Goal: Task Accomplishment & Management: Manage account settings

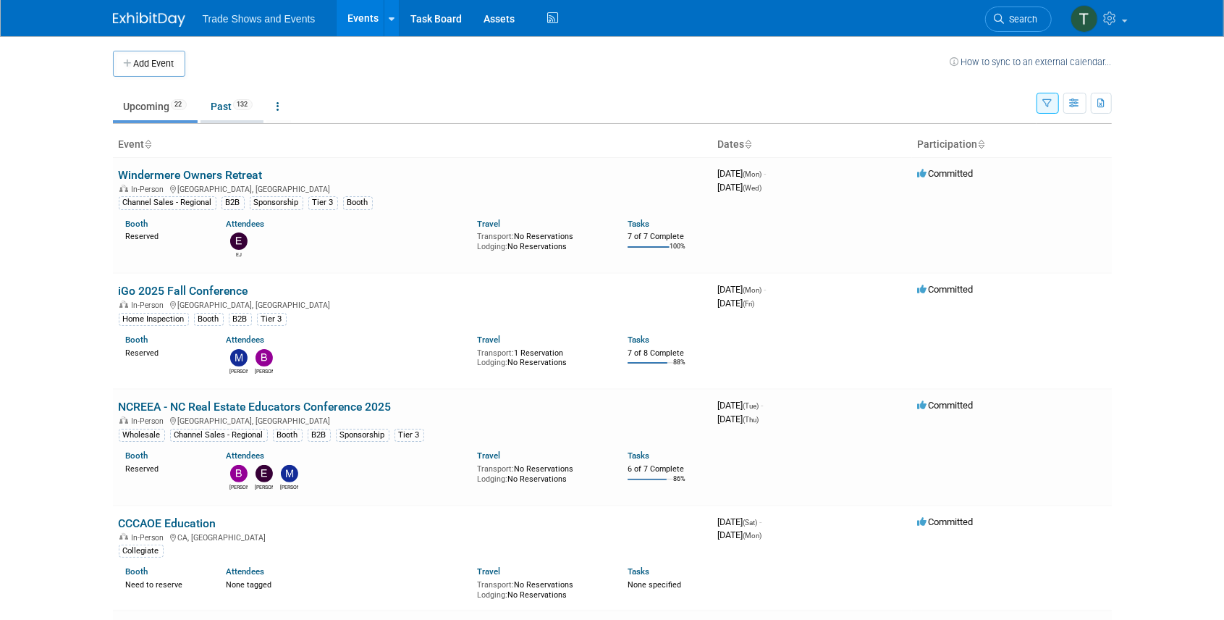
click at [227, 109] on link "Past 132" at bounding box center [232, 107] width 63 height 28
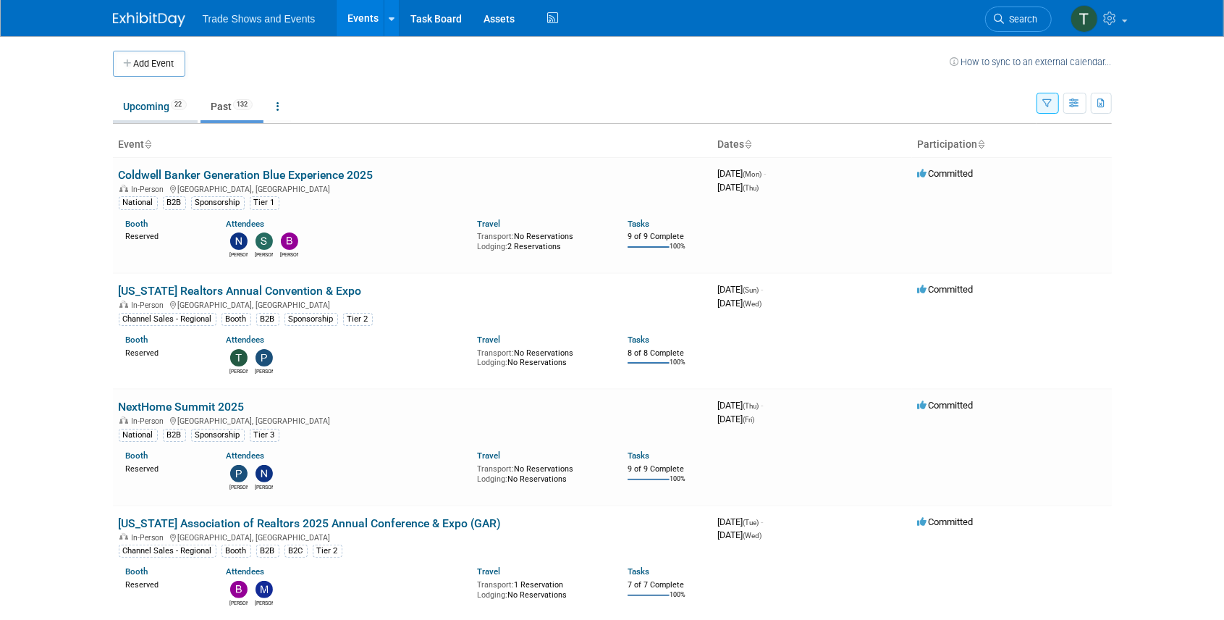
click at [135, 106] on link "Upcoming 22" at bounding box center [155, 107] width 85 height 28
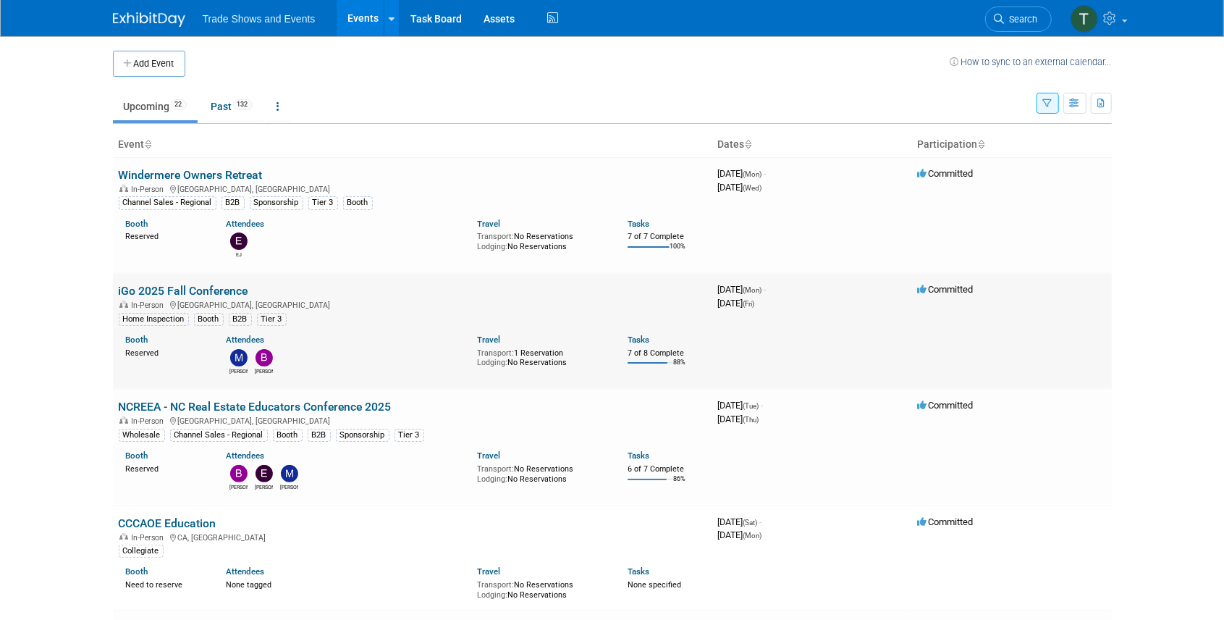
click at [193, 290] on link "iGo 2025 Fall Conference" at bounding box center [184, 291] width 130 height 14
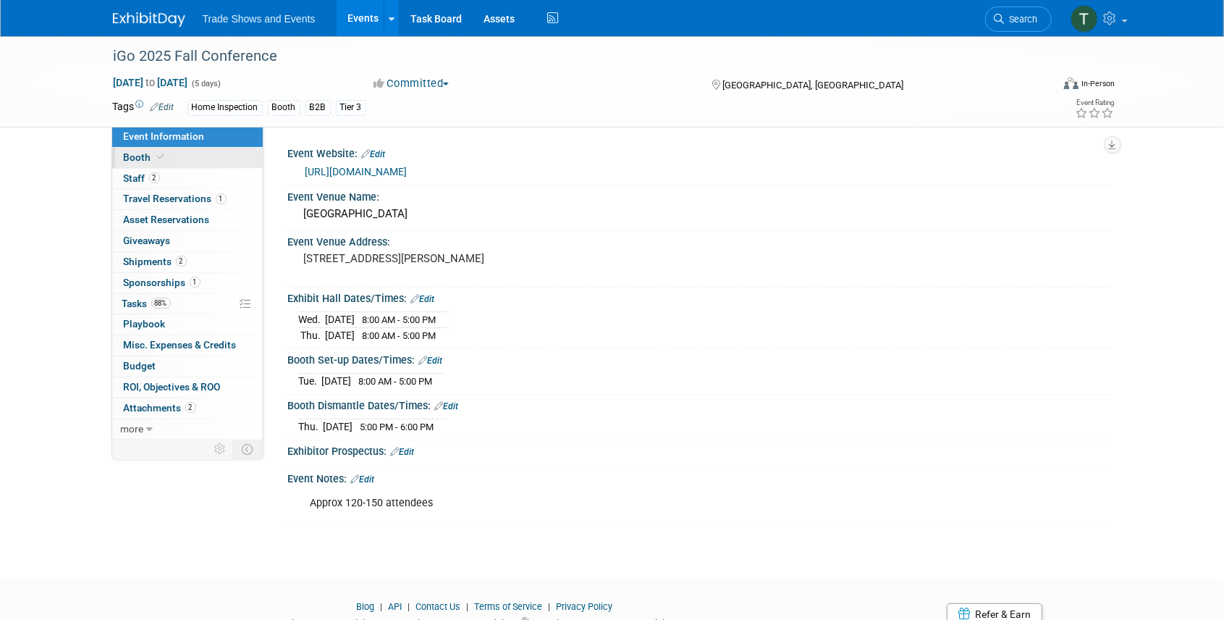
click at [143, 155] on span "Booth" at bounding box center [146, 157] width 44 height 12
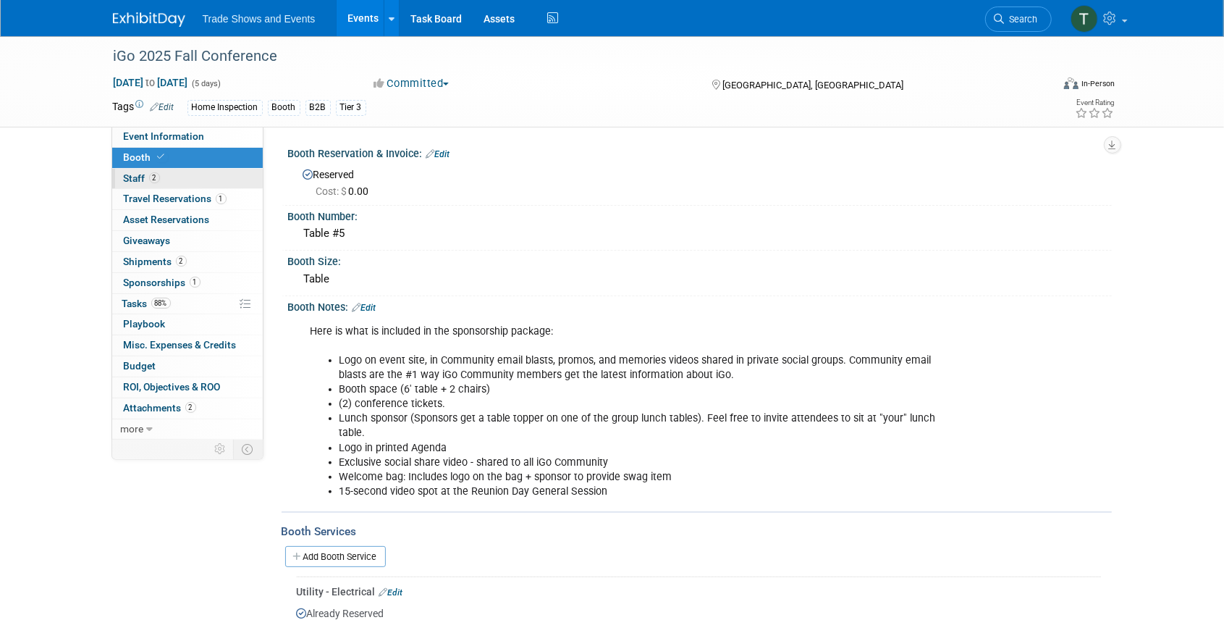
click at [151, 175] on span "2" at bounding box center [154, 177] width 11 height 11
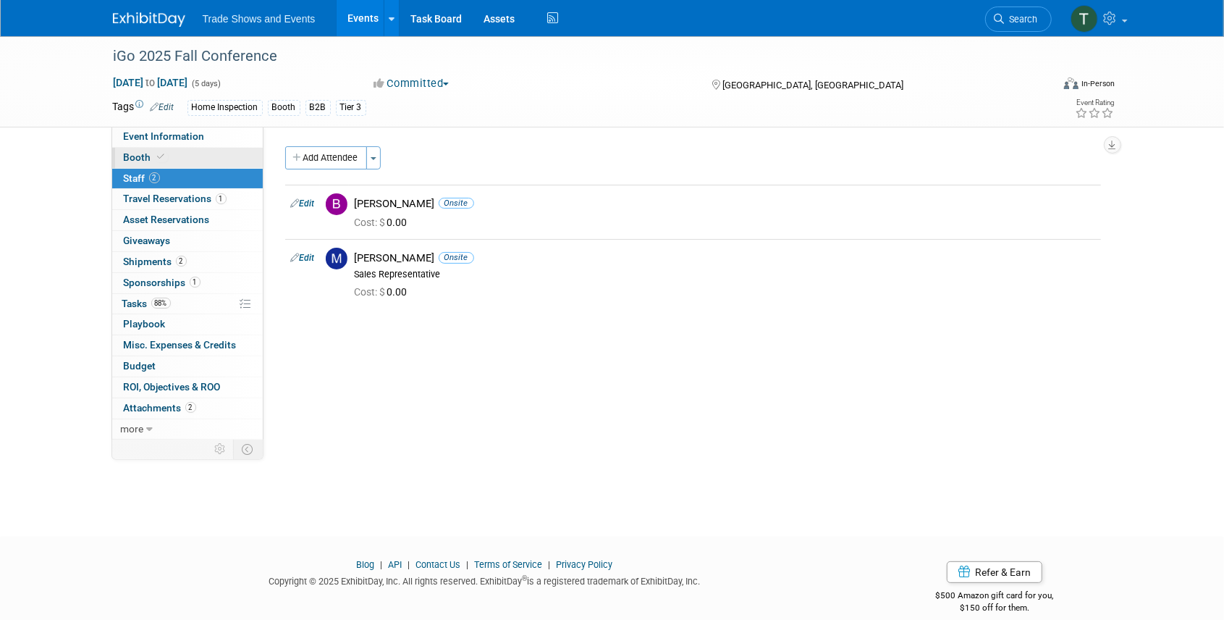
click at [164, 156] on span at bounding box center [161, 156] width 13 height 11
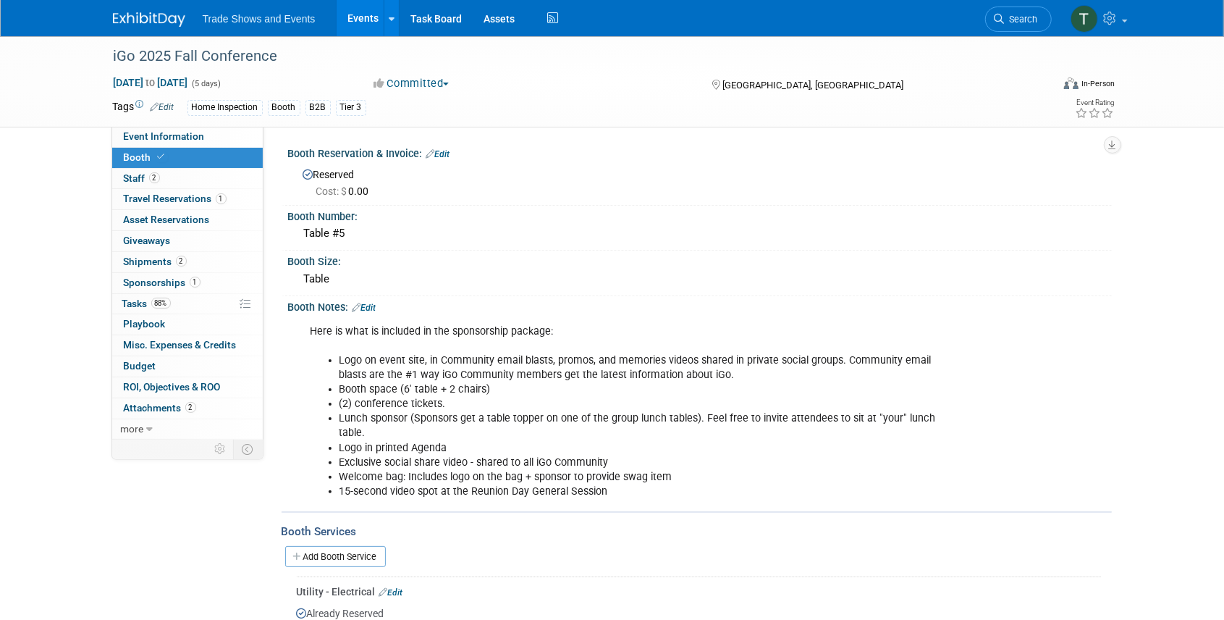
click at [366, 16] on link "Events" at bounding box center [363, 18] width 53 height 36
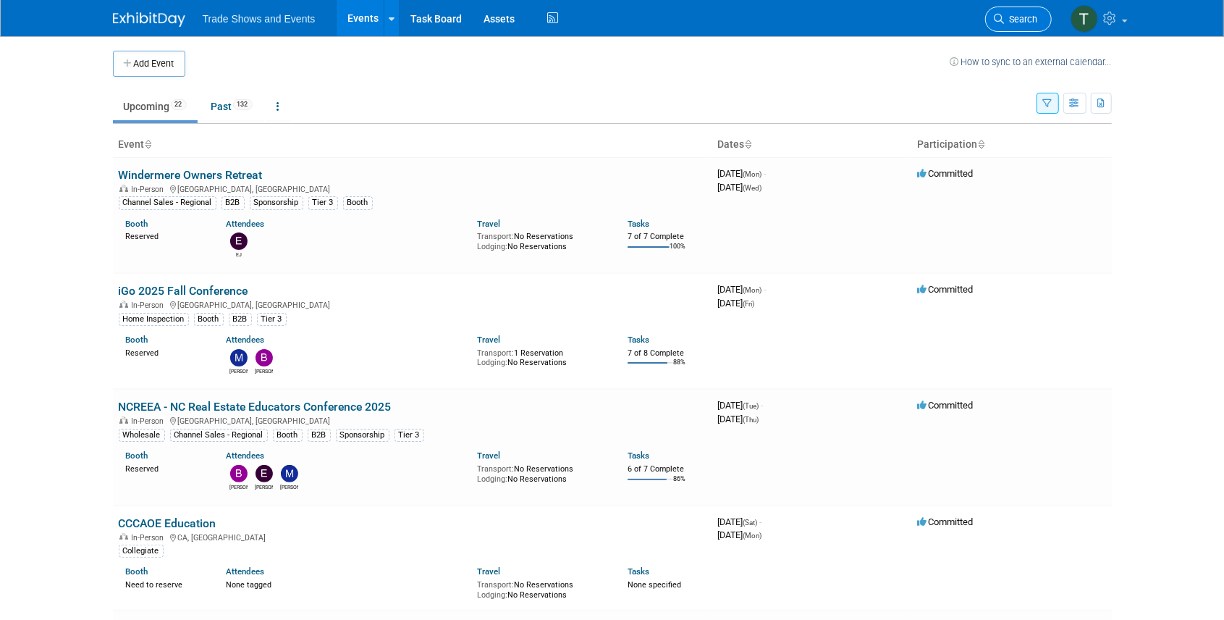
click at [1007, 23] on span "Search" at bounding box center [1021, 19] width 33 height 11
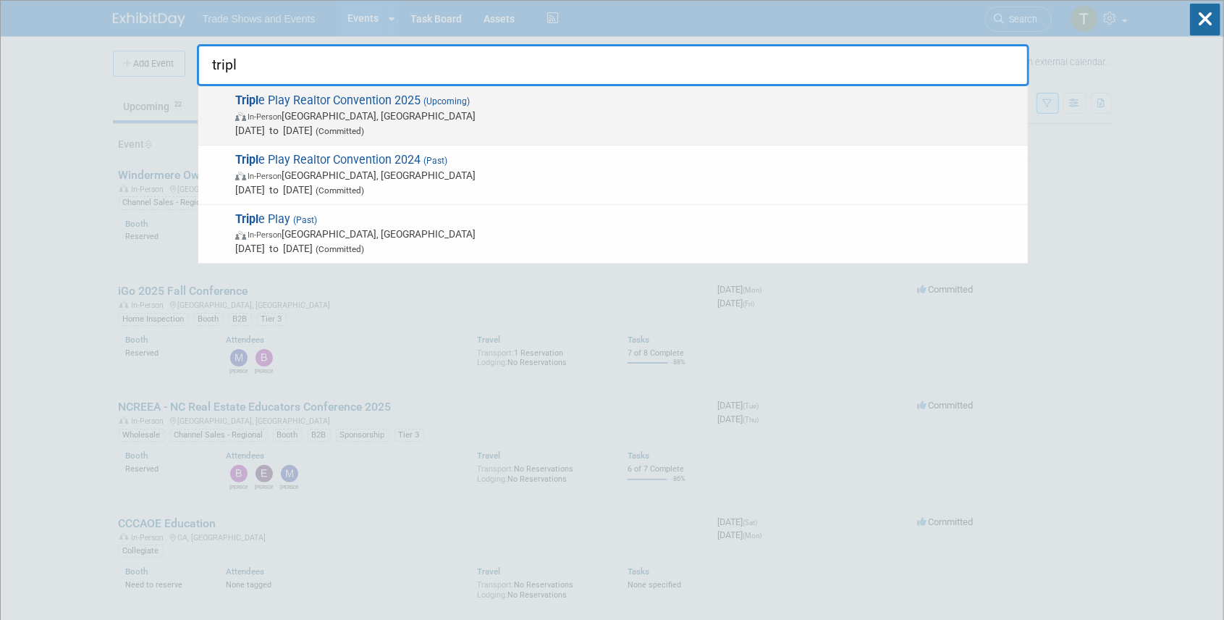
type input "tripl"
click at [332, 101] on span "Tripl e Play Realtor Convention 2025 (Upcoming) In-Person [GEOGRAPHIC_DATA], [G…" at bounding box center [626, 115] width 790 height 44
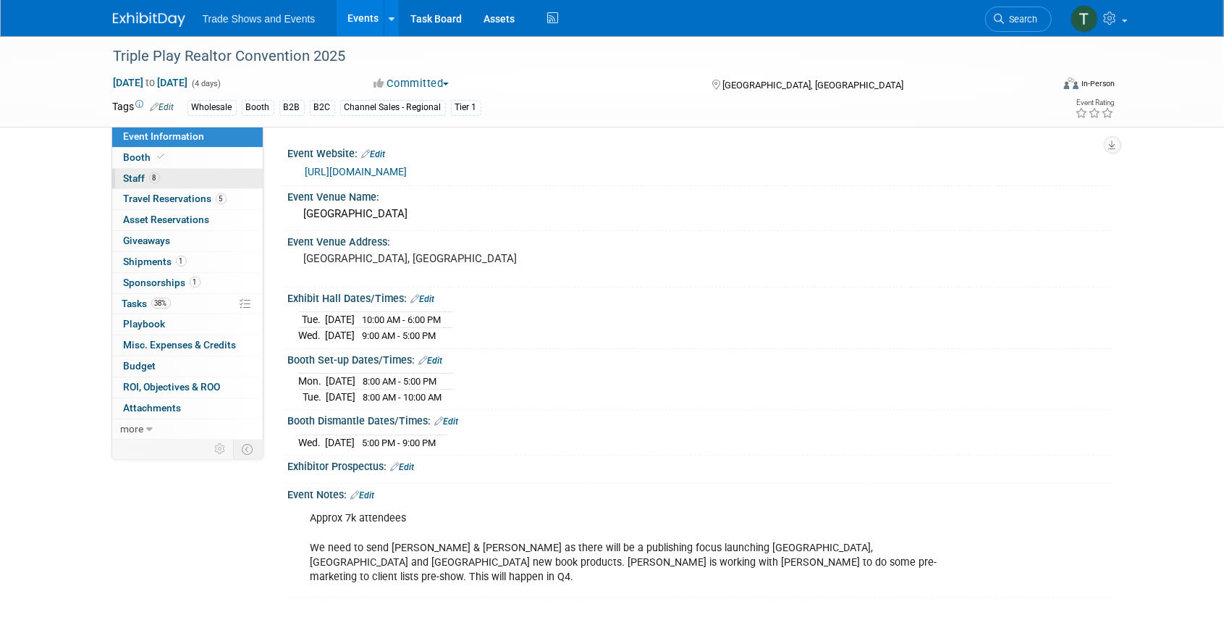
click at [139, 175] on span "Staff 8" at bounding box center [142, 178] width 36 height 12
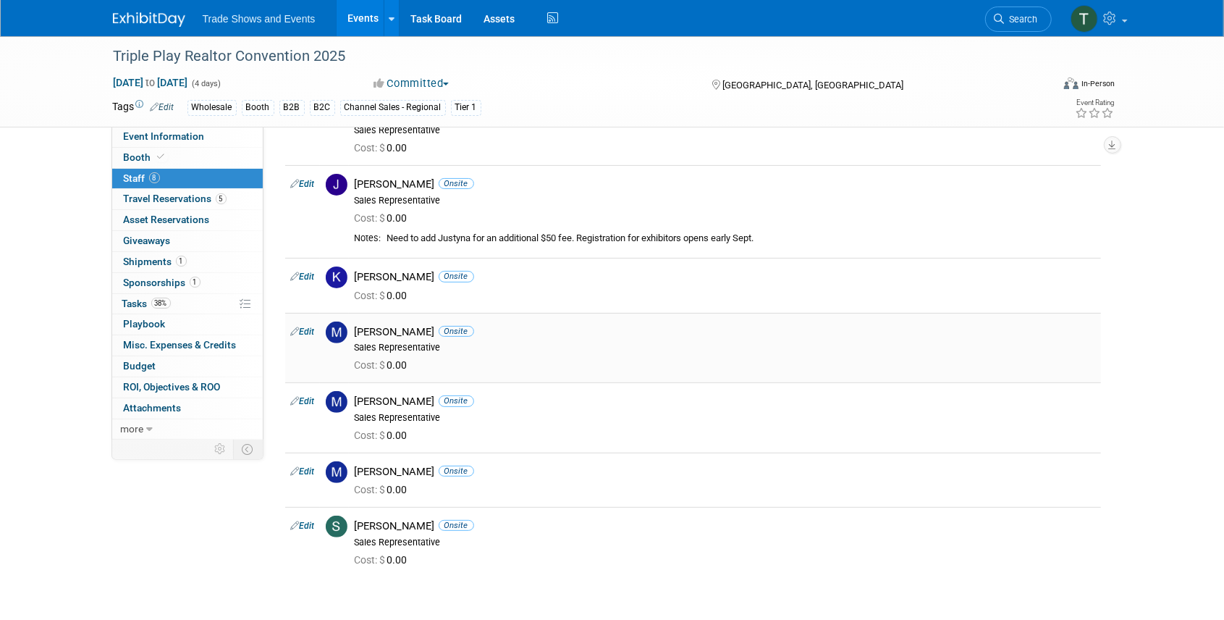
scroll to position [145, 0]
click at [139, 152] on span "Booth" at bounding box center [146, 157] width 44 height 12
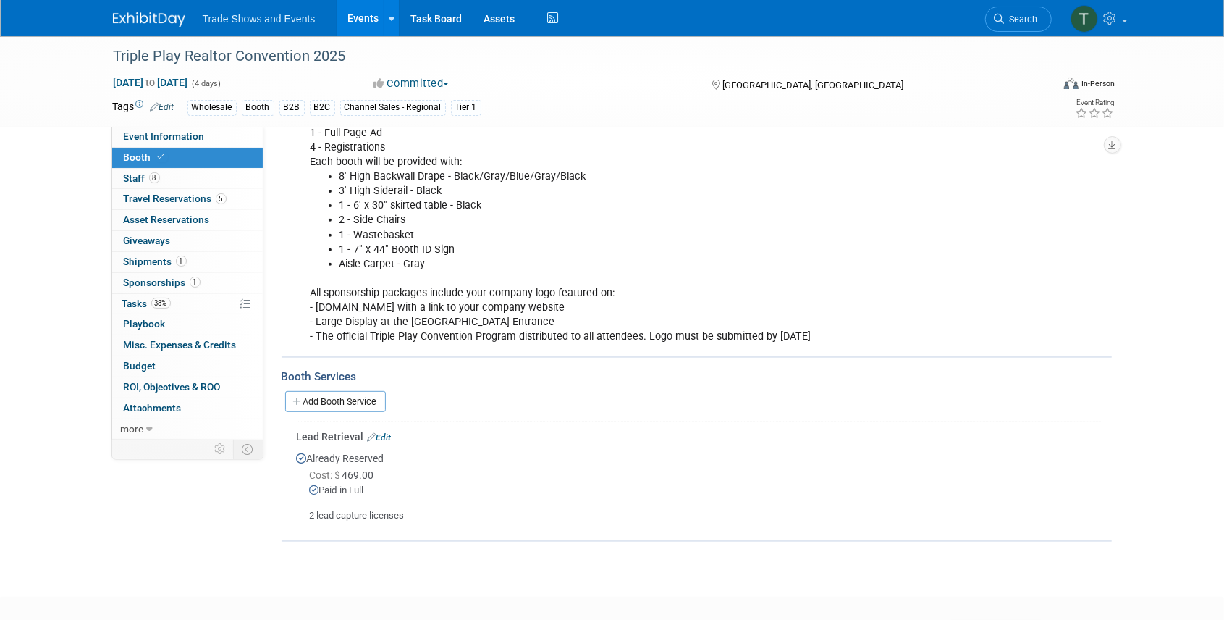
scroll to position [193, 0]
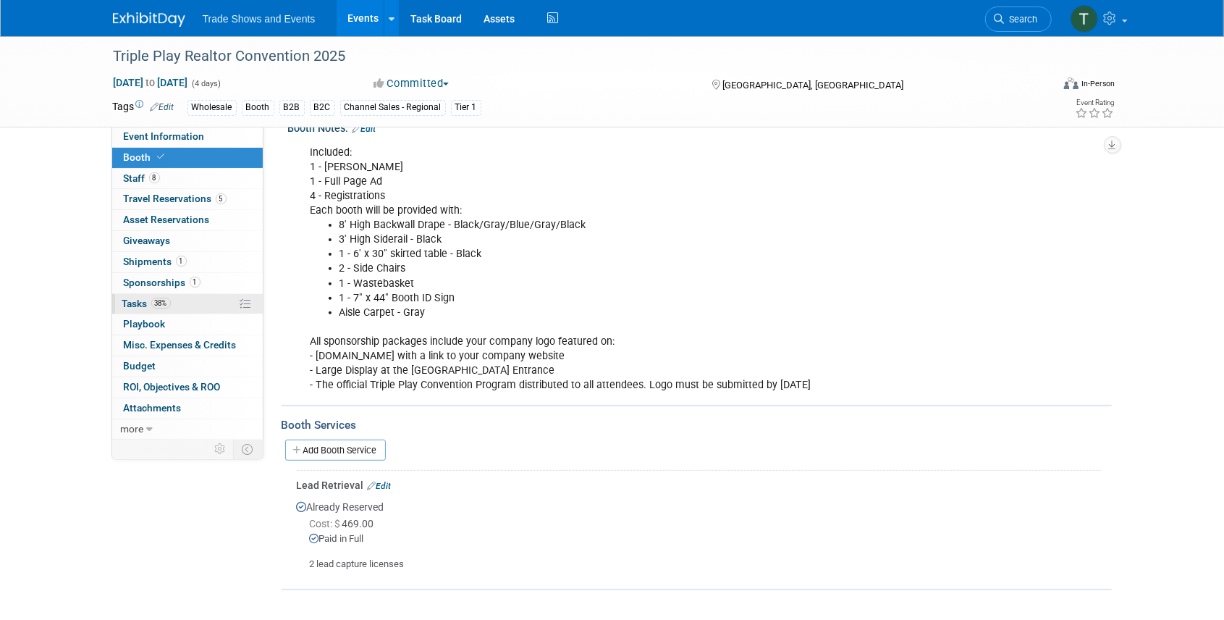
click at [135, 298] on span "Tasks 38%" at bounding box center [146, 304] width 49 height 12
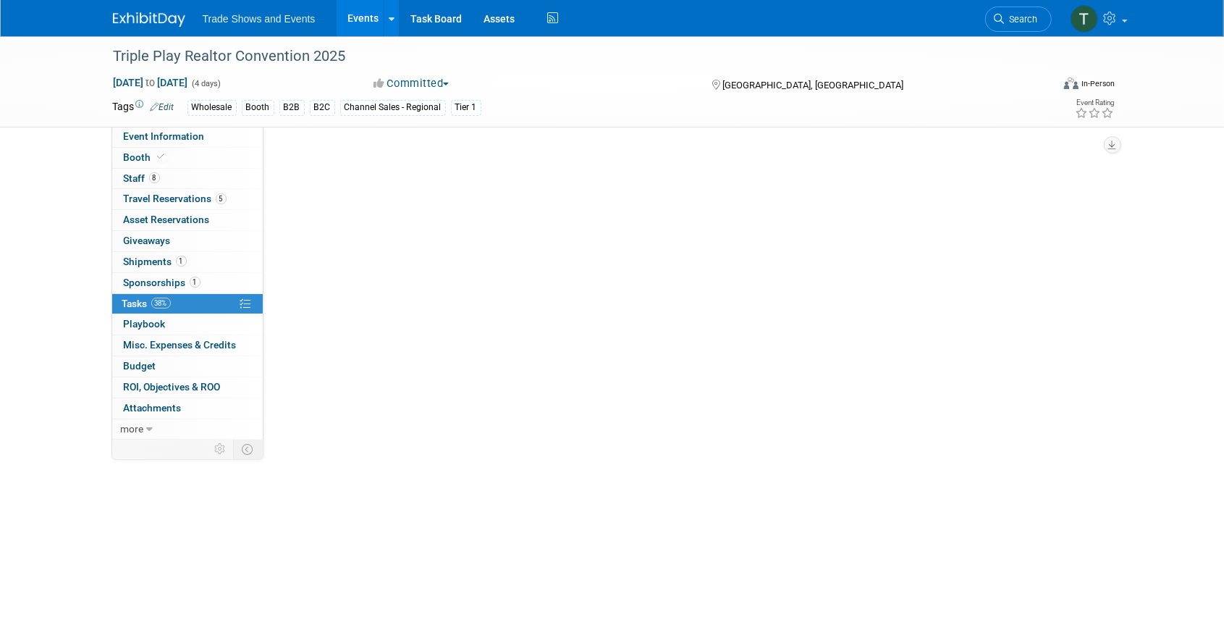
scroll to position [0, 0]
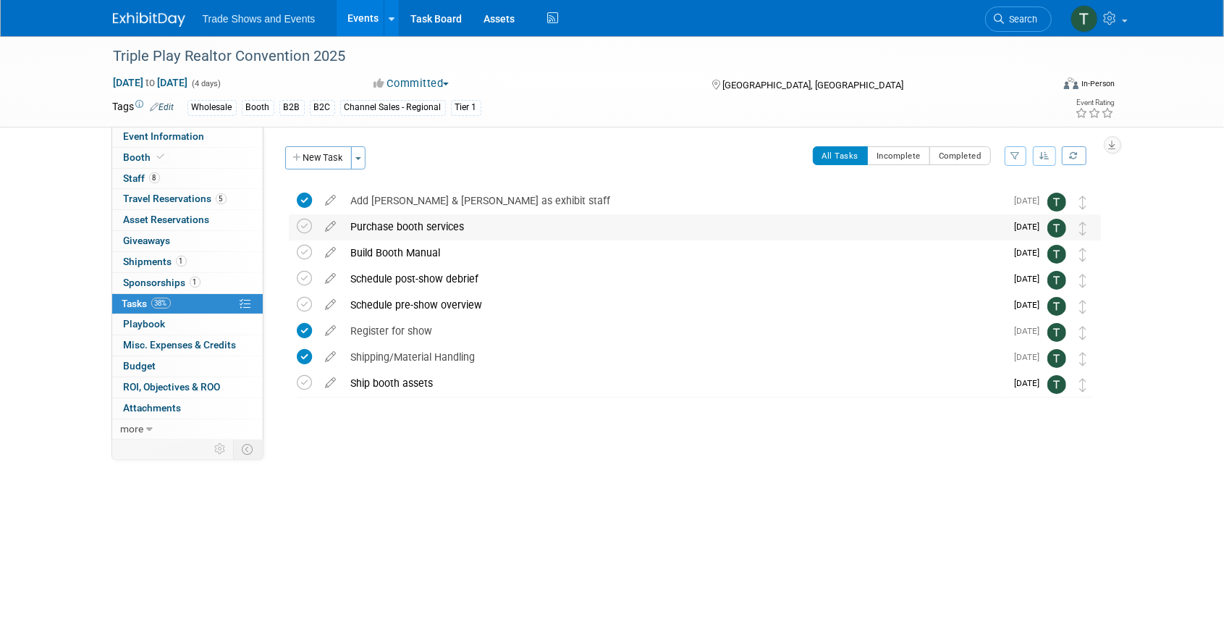
click at [382, 224] on div "Purchase booth services" at bounding box center [675, 226] width 663 height 25
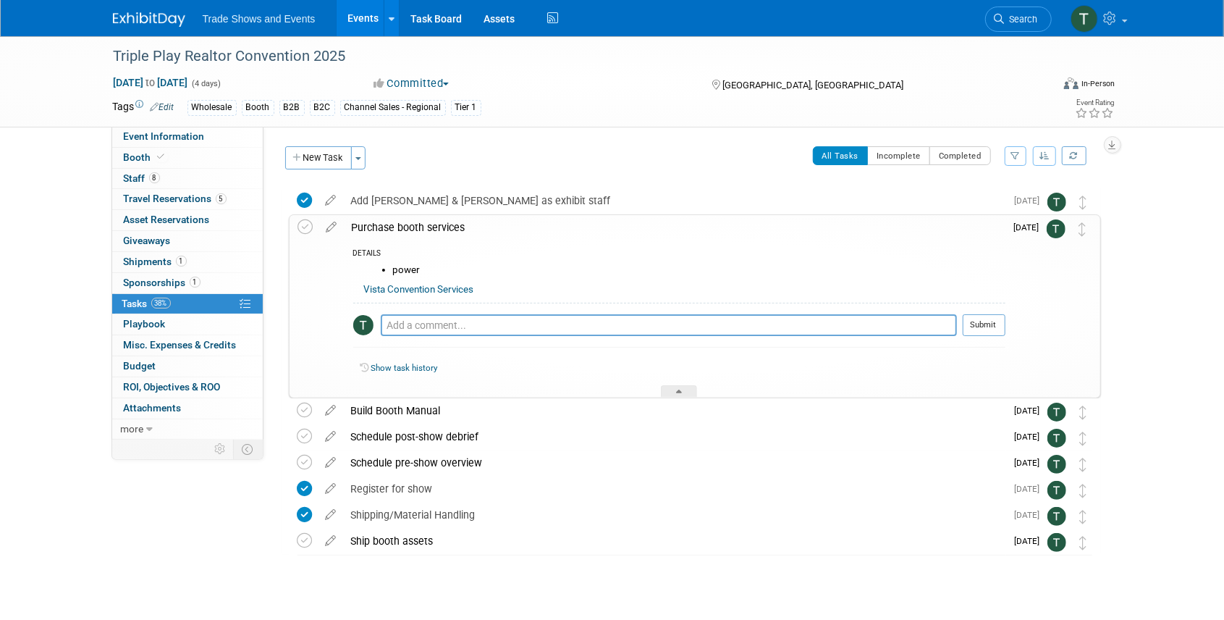
click at [427, 272] on li "power" at bounding box center [699, 270] width 613 height 12
click at [335, 225] on icon at bounding box center [331, 224] width 25 height 18
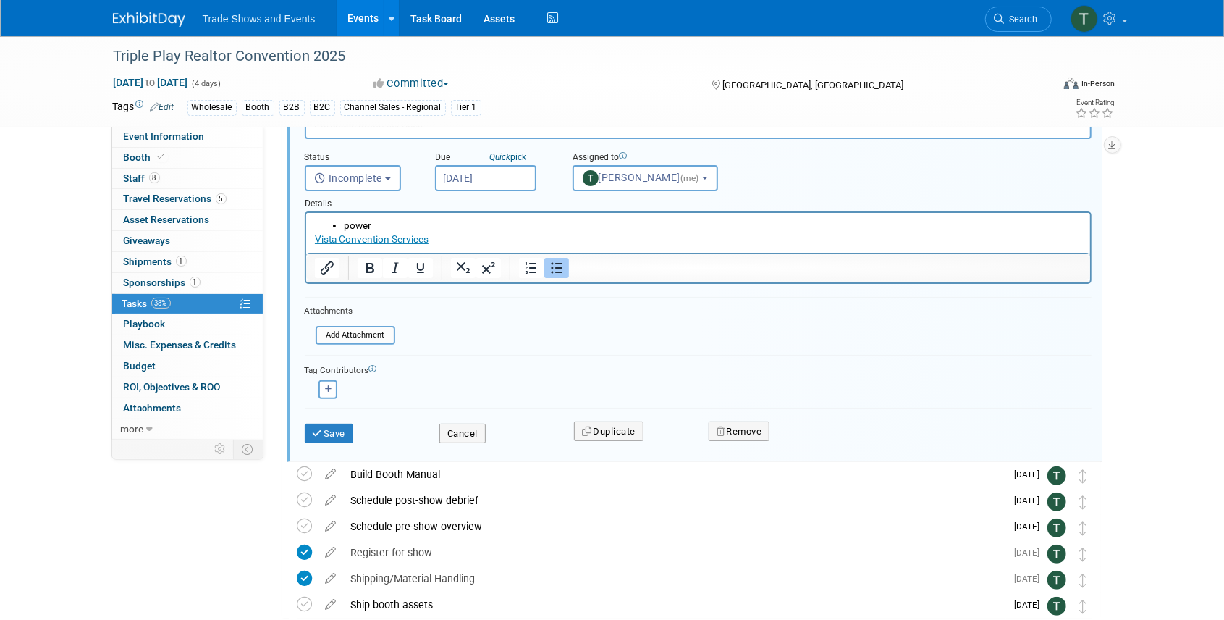
scroll to position [147, 0]
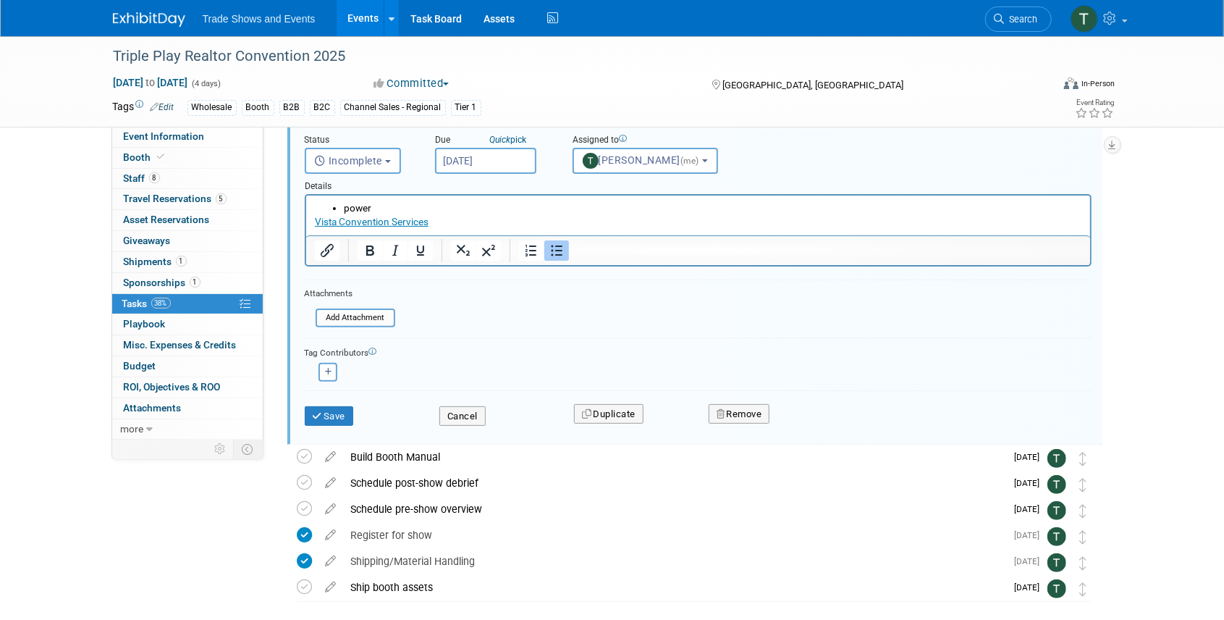
click at [387, 205] on li "power" at bounding box center [712, 208] width 739 height 14
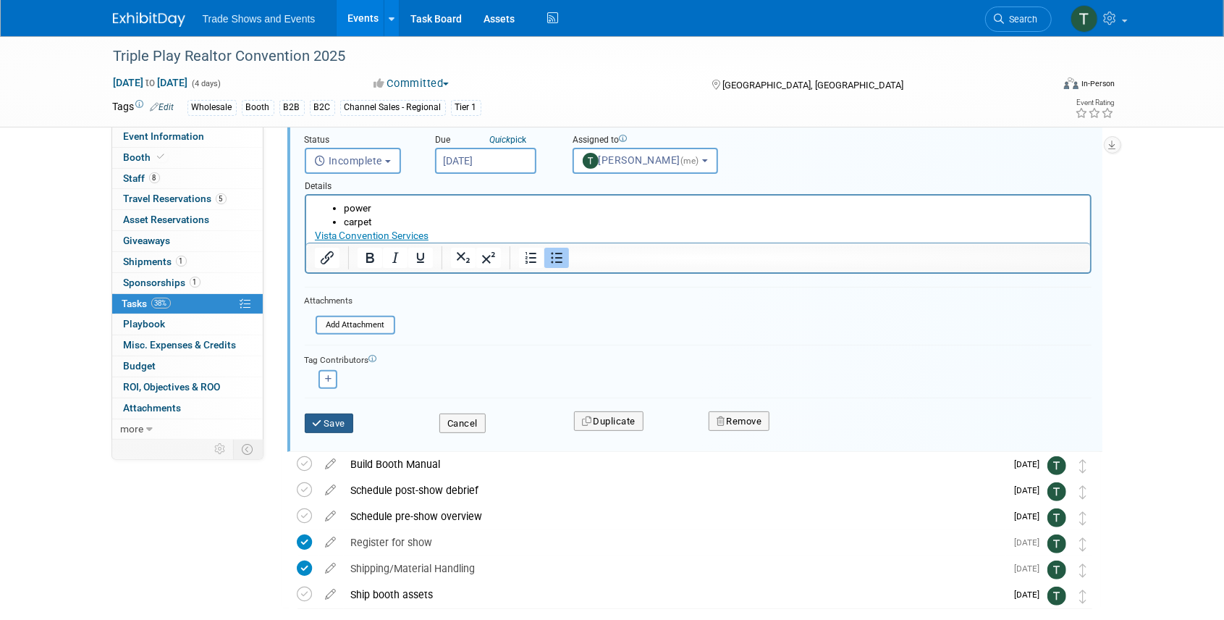
click at [333, 416] on button "Save" at bounding box center [329, 423] width 49 height 20
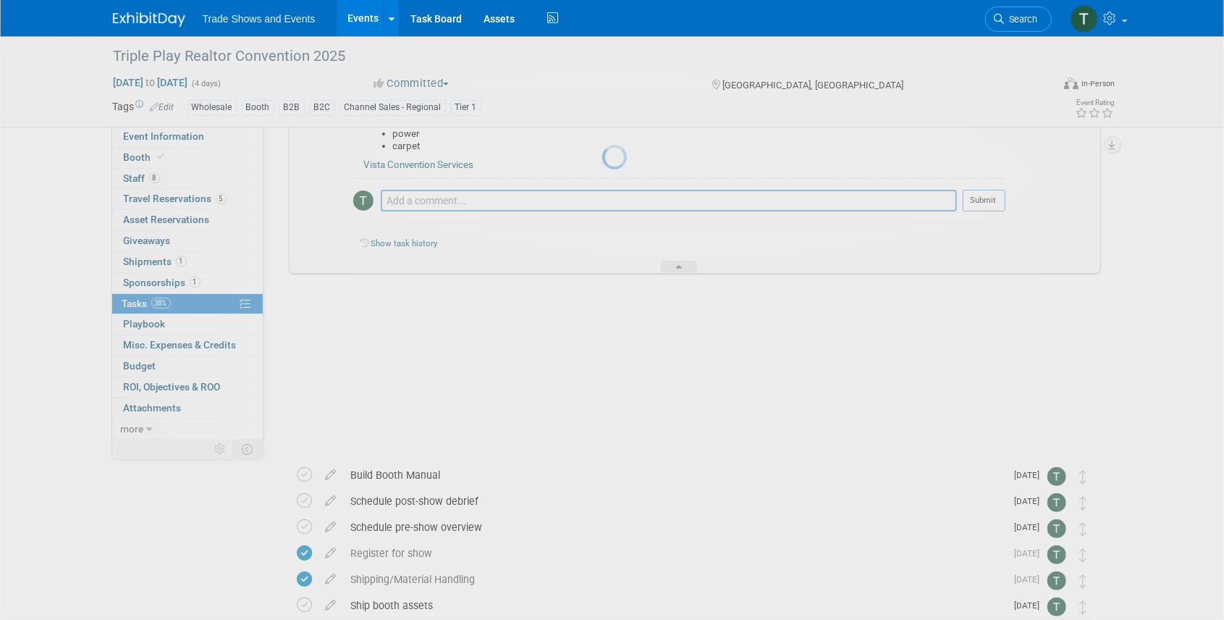
scroll to position [34, 0]
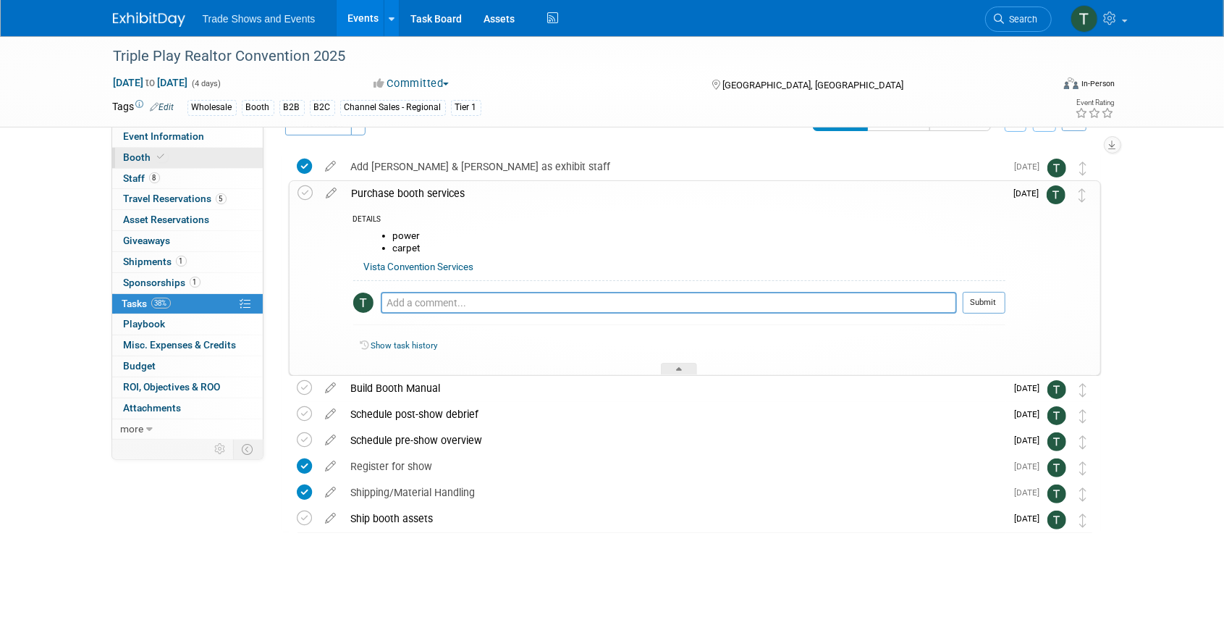
click at [140, 149] on link "Booth" at bounding box center [187, 158] width 151 height 20
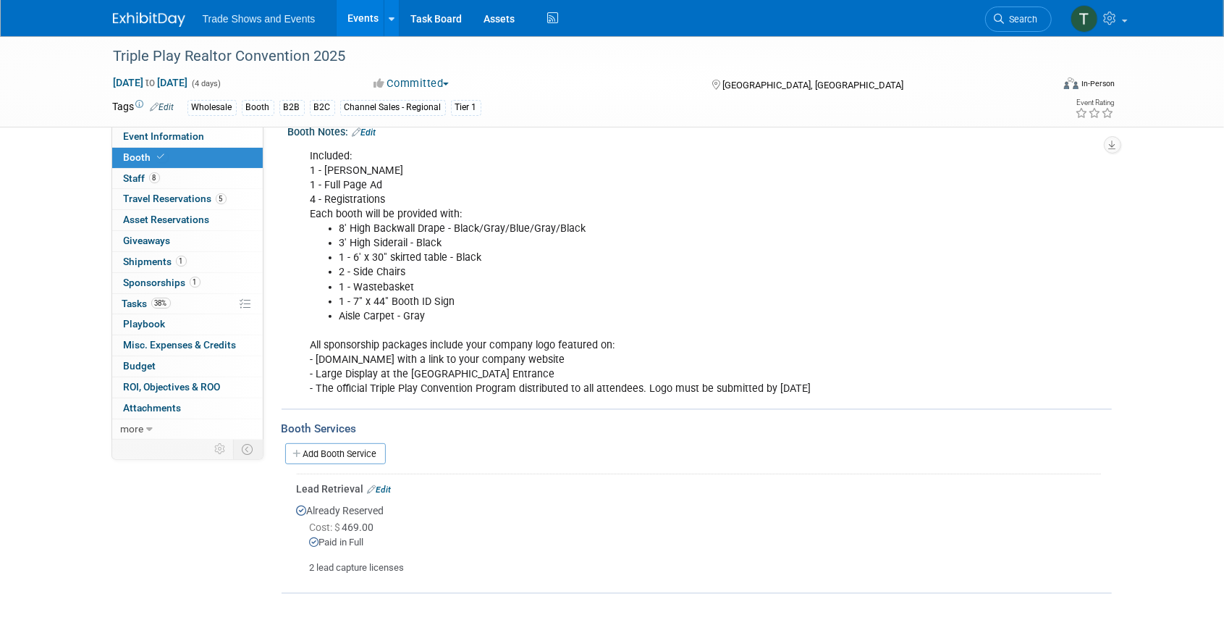
scroll to position [190, 0]
click at [125, 259] on span "Shipments 1" at bounding box center [155, 262] width 63 height 12
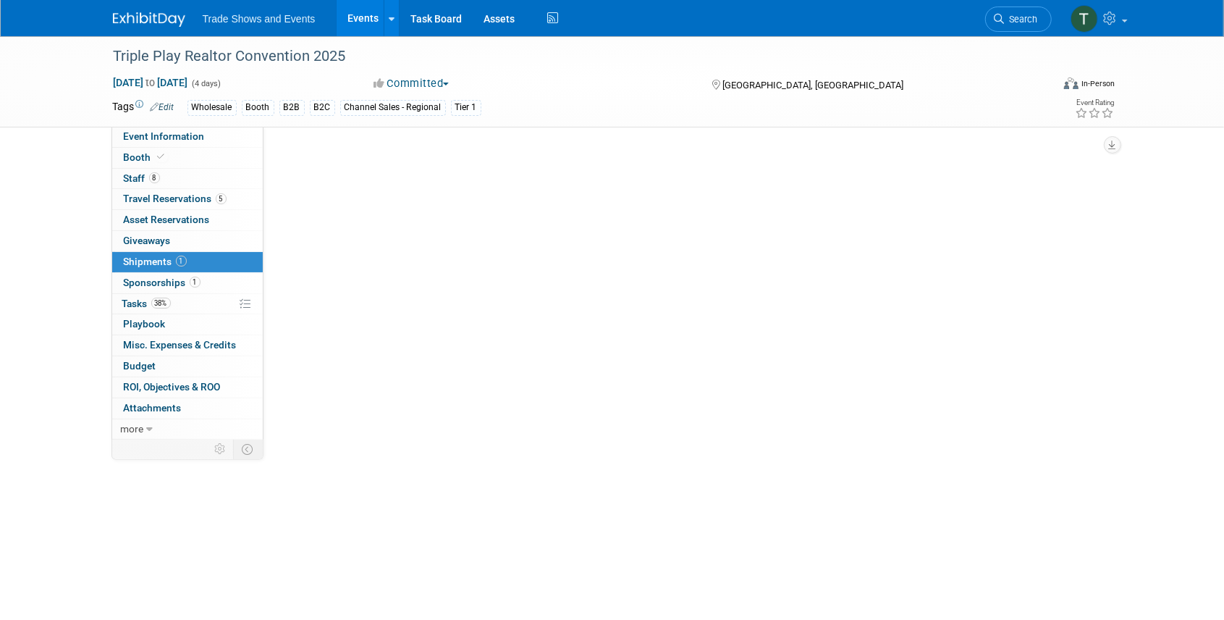
scroll to position [0, 0]
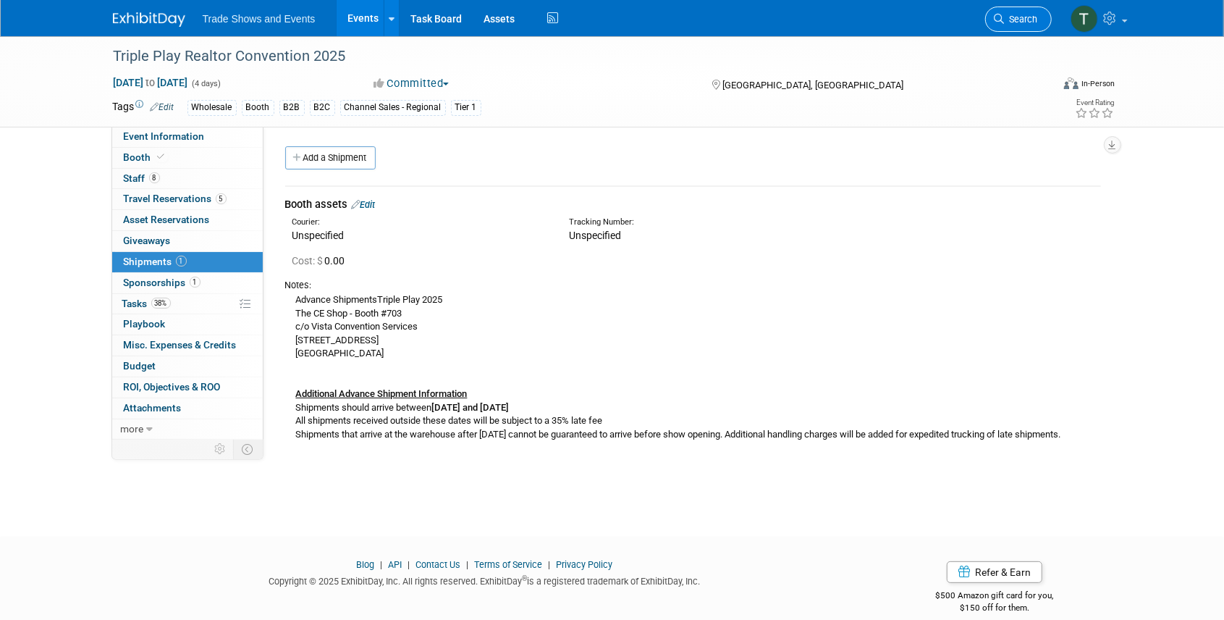
click at [1017, 15] on span "Search" at bounding box center [1021, 19] width 33 height 11
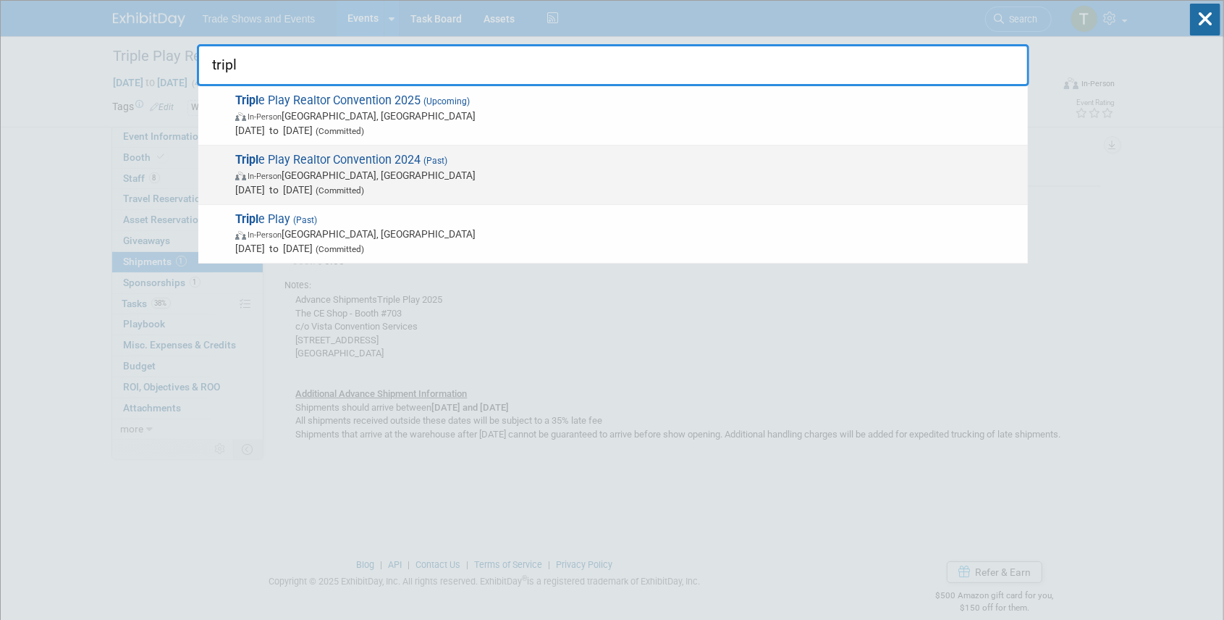
type input "tripl"
click at [414, 154] on span "Tripl e Play Realtor Convention 2024 (Past) In-Person Atlantic City, NJ Dec 9, …" at bounding box center [626, 175] width 790 height 44
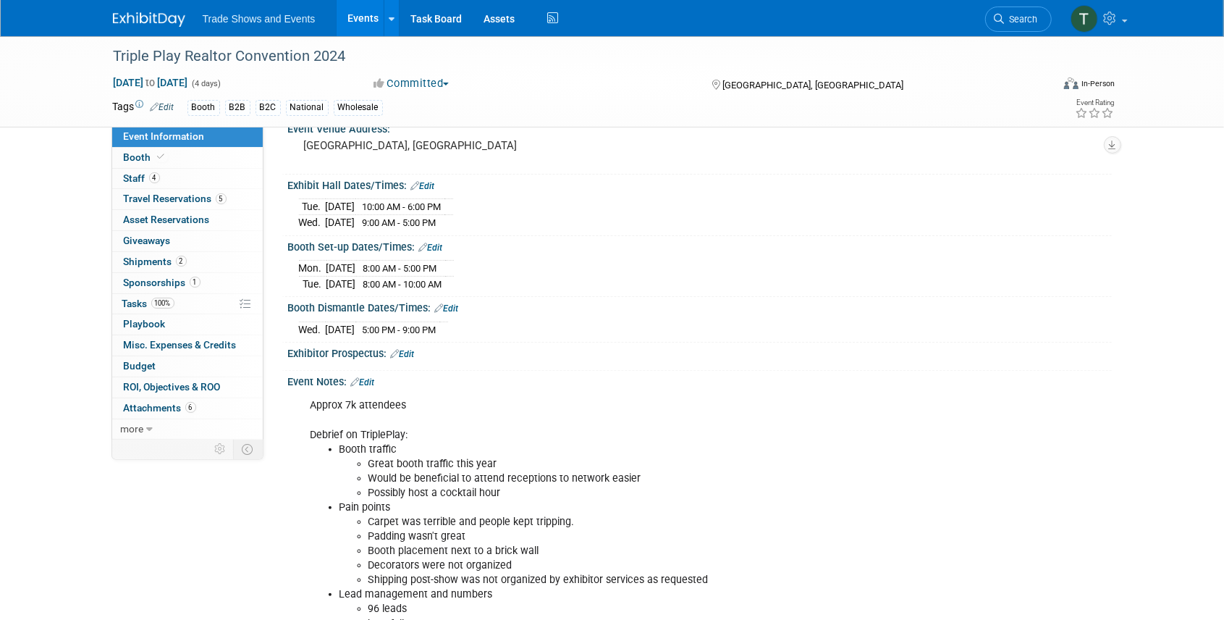
scroll to position [241, 0]
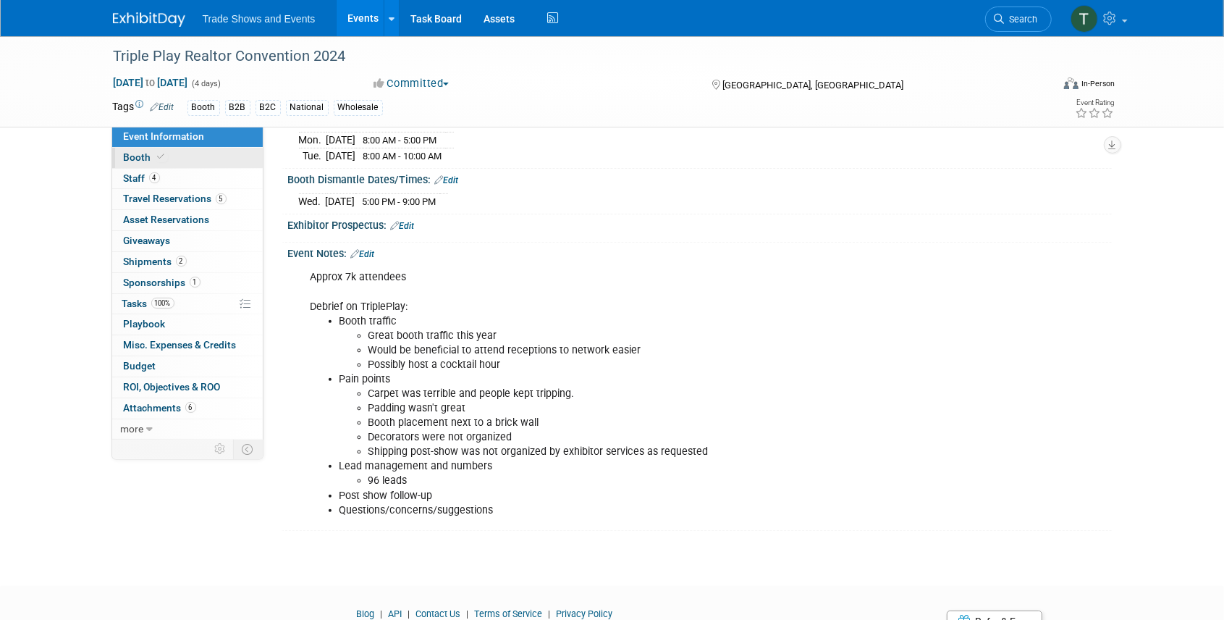
click at [175, 151] on link "Booth" at bounding box center [187, 158] width 151 height 20
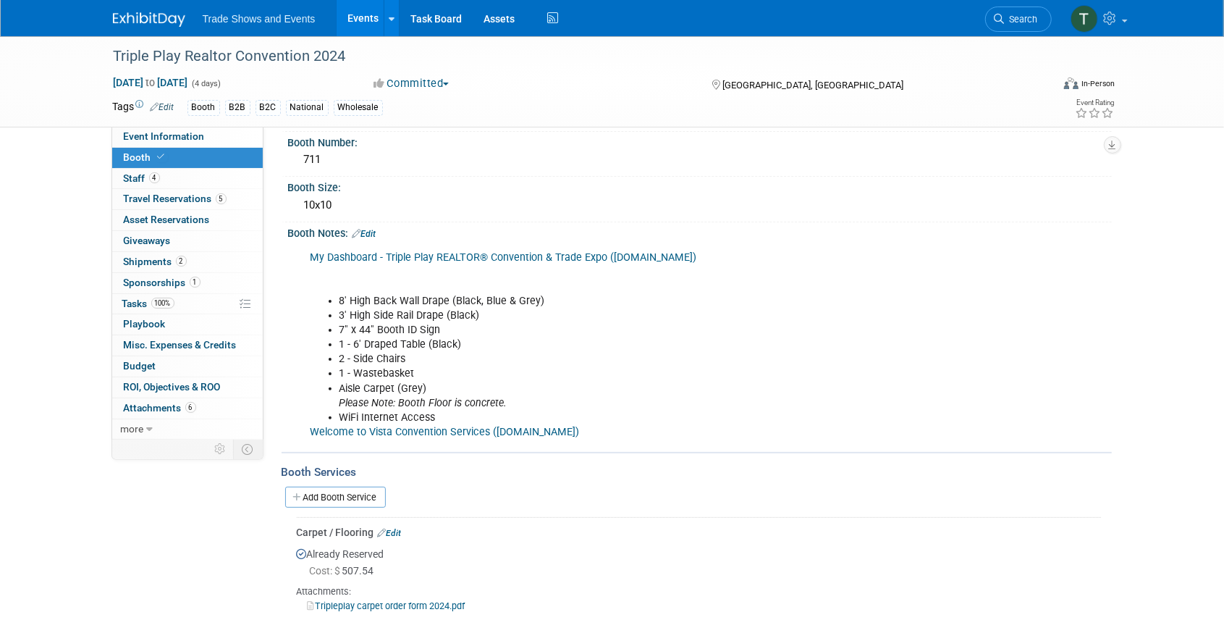
scroll to position [0, 0]
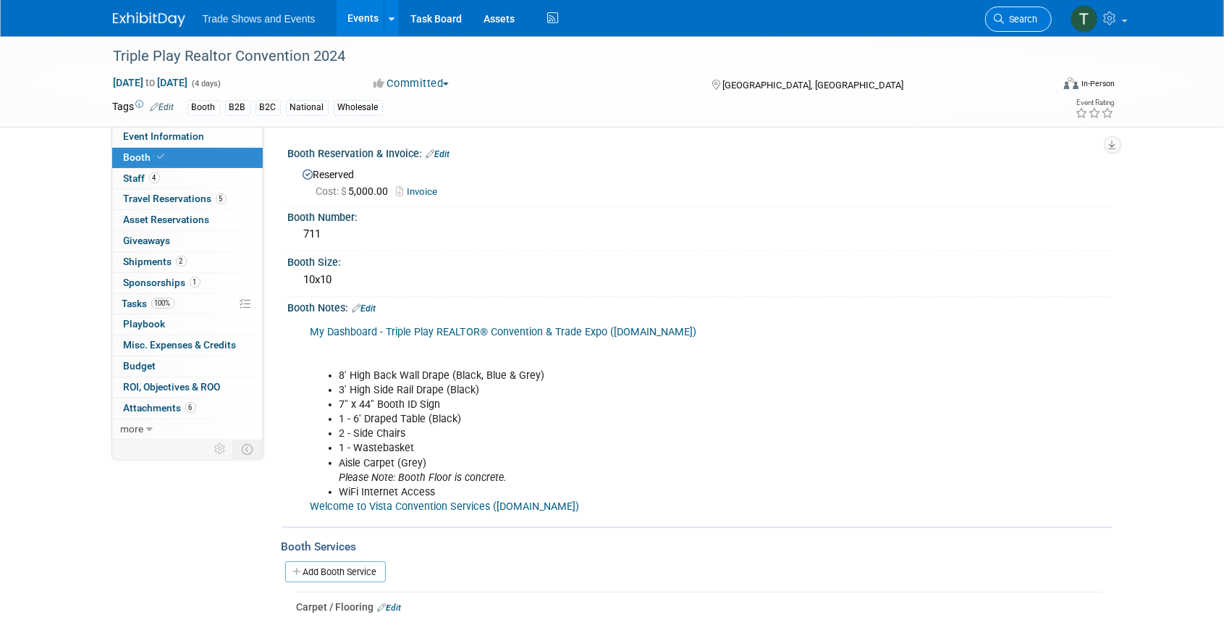
click at [1014, 24] on span "Search" at bounding box center [1021, 19] width 33 height 11
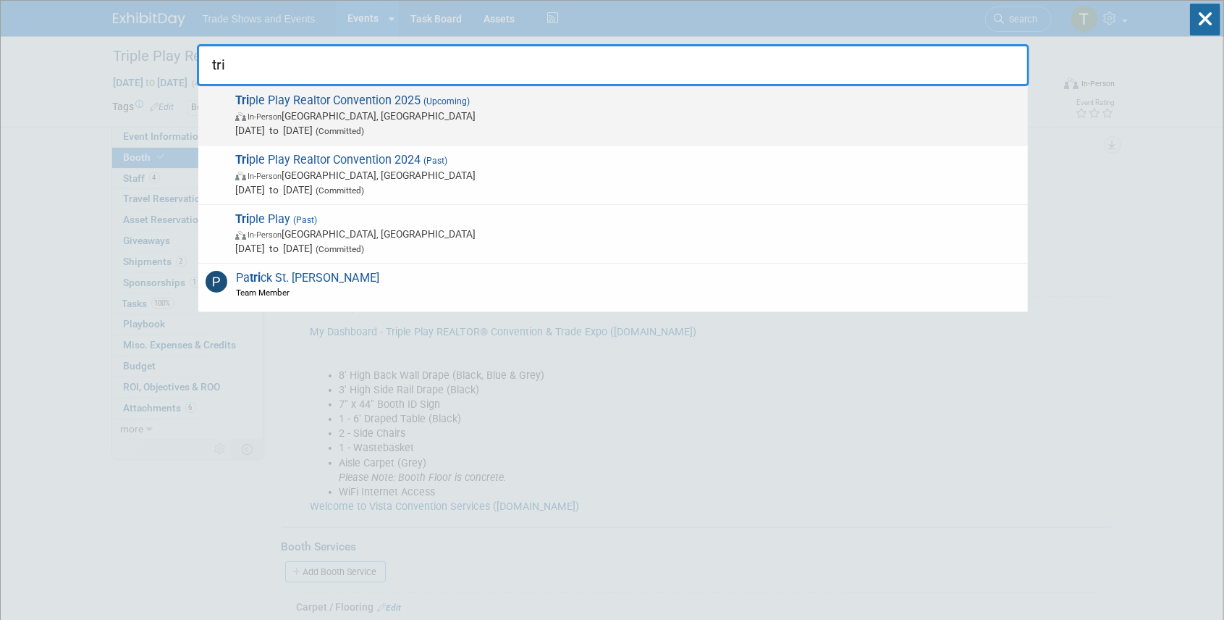
type input "tri"
click at [420, 101] on span "Tri ple Play Realtor Convention 2025 (Upcoming) In-Person Atlantic City, NJ Dec…" at bounding box center [626, 115] width 790 height 44
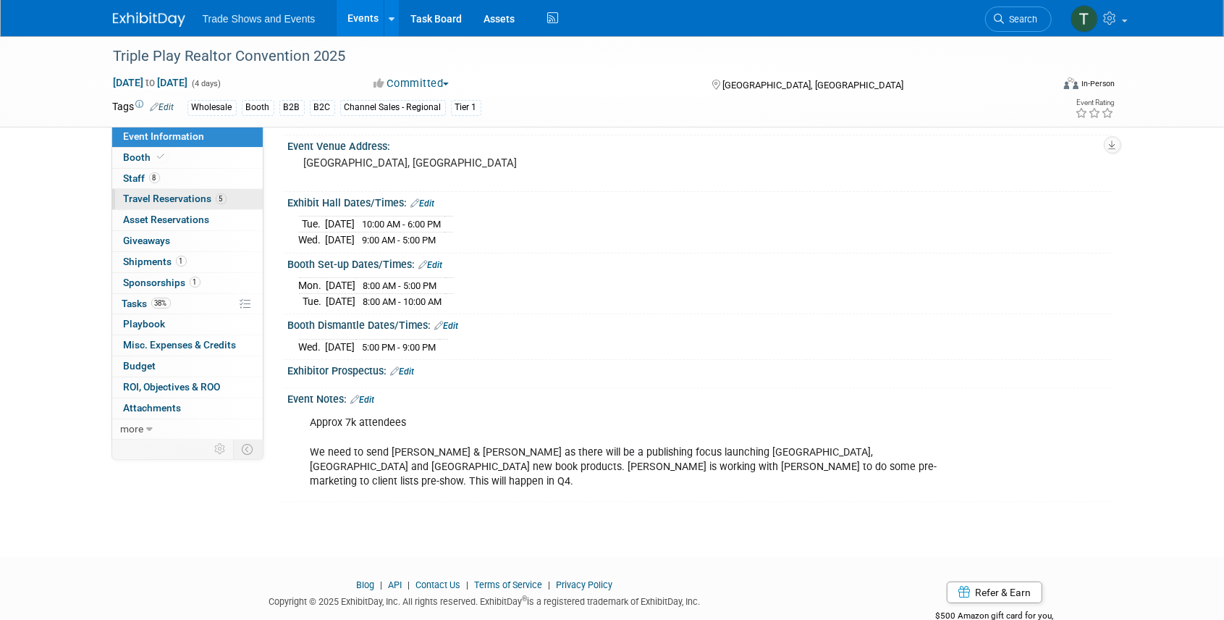
scroll to position [96, 0]
click at [160, 153] on icon at bounding box center [161, 157] width 7 height 8
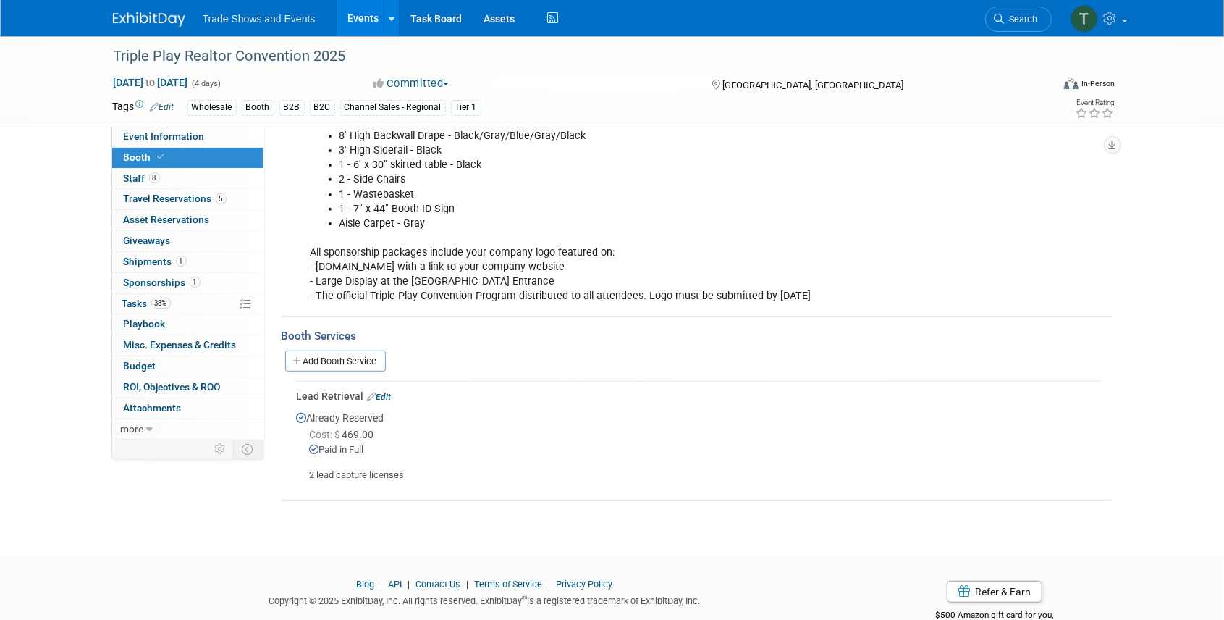
scroll to position [290, 0]
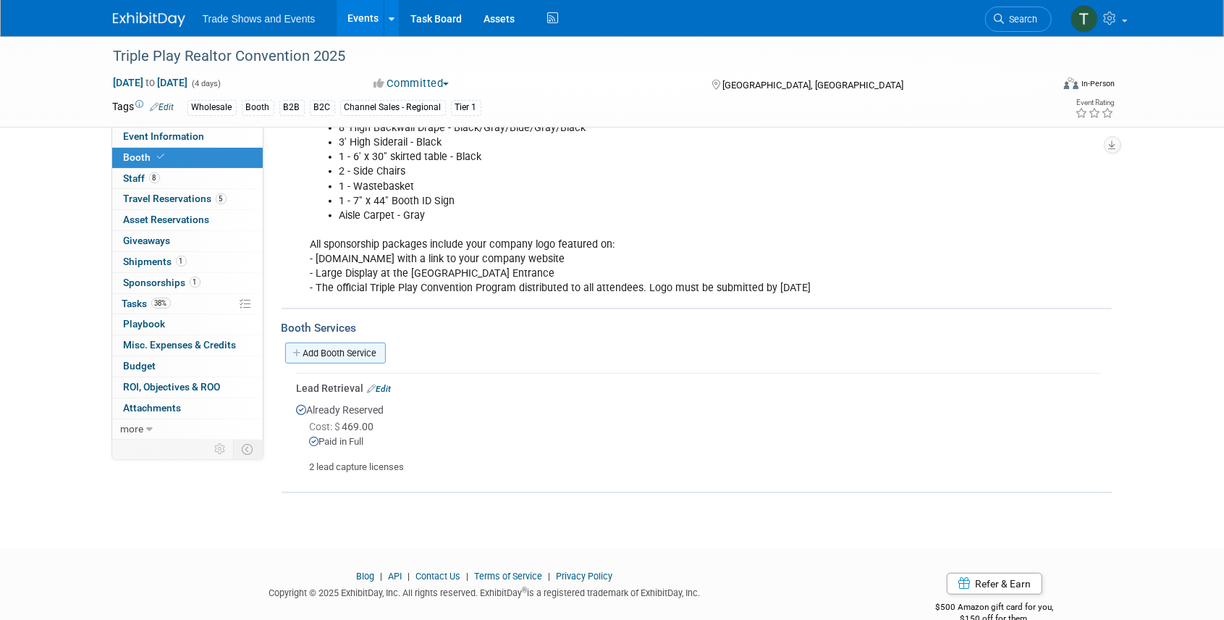
click at [329, 350] on link "Add Booth Service" at bounding box center [335, 353] width 101 height 21
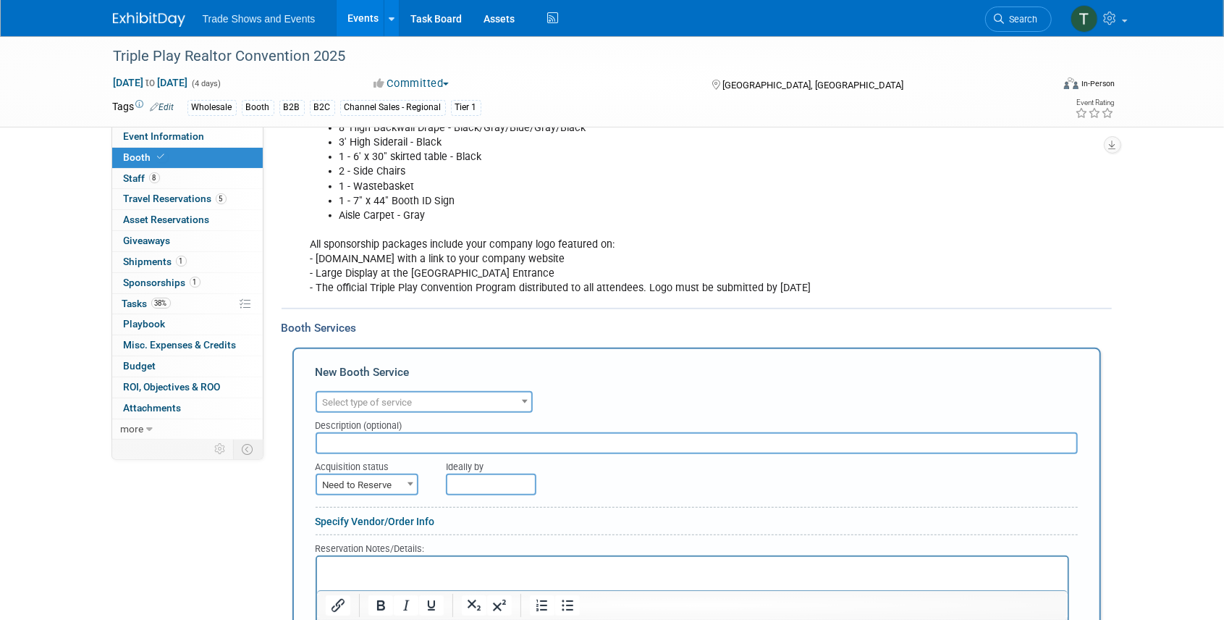
scroll to position [0, 0]
click at [377, 392] on span "Select type of service" at bounding box center [424, 402] width 214 height 20
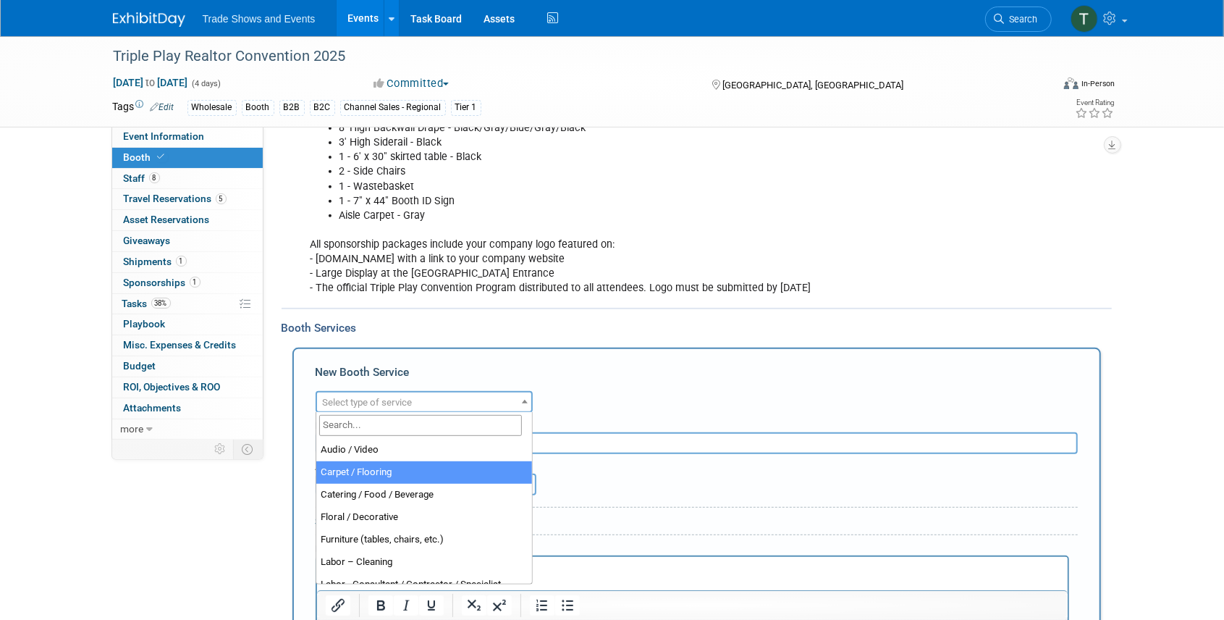
select select "4"
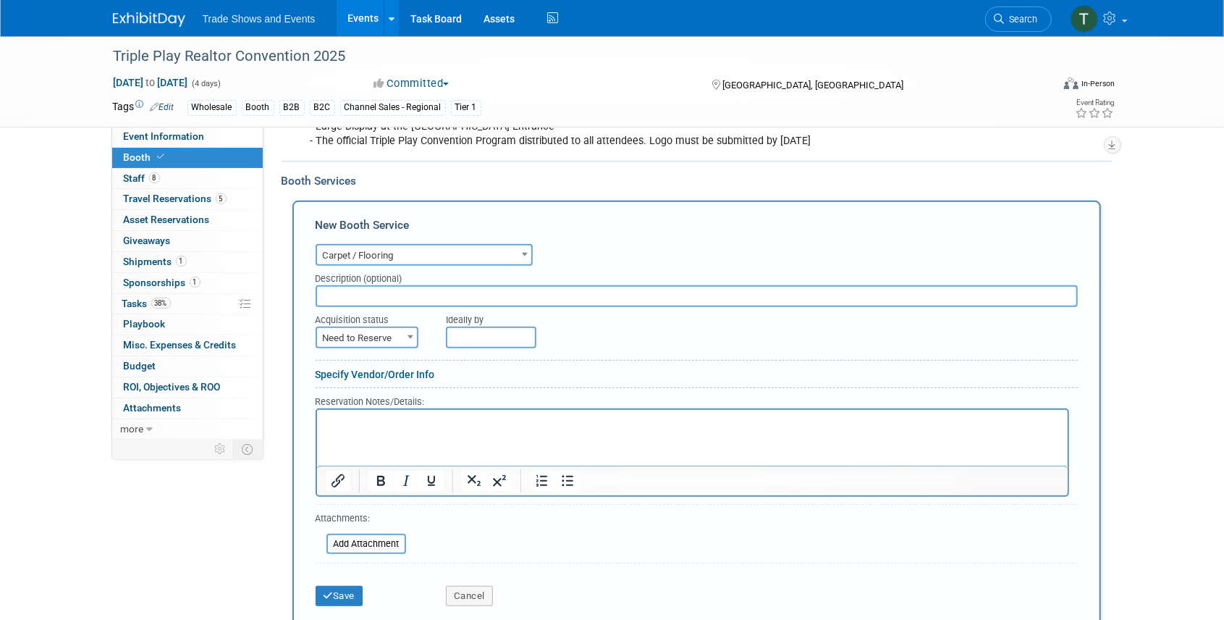
scroll to position [482, 0]
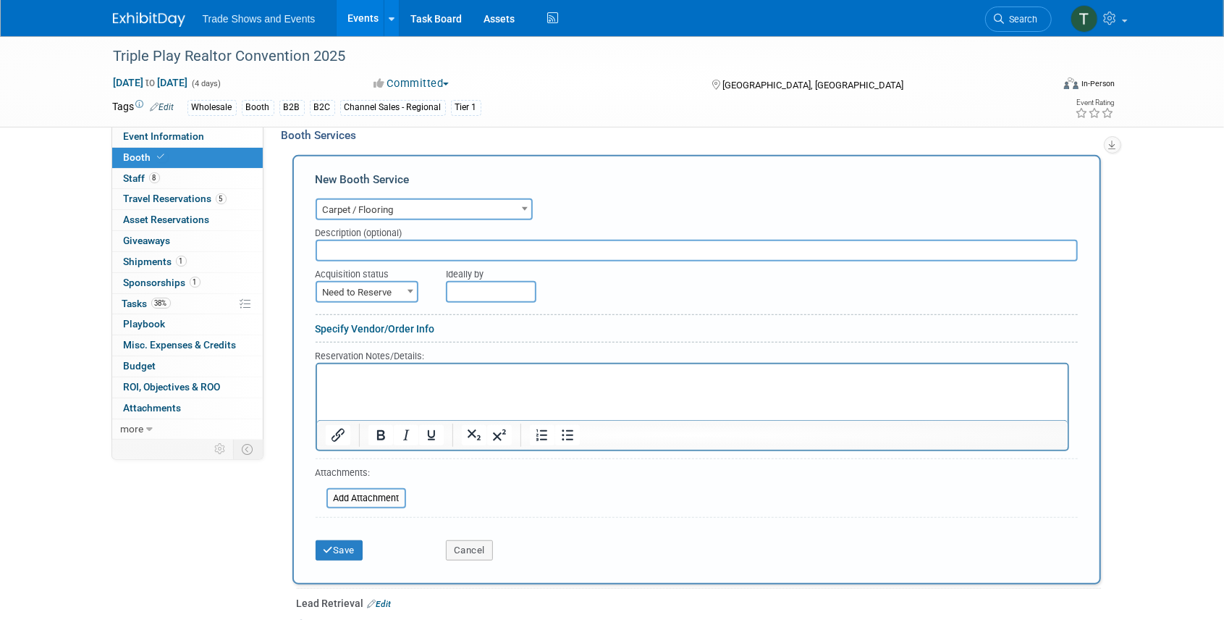
click at [387, 295] on span "Need to Reserve" at bounding box center [367, 292] width 100 height 20
select select "2"
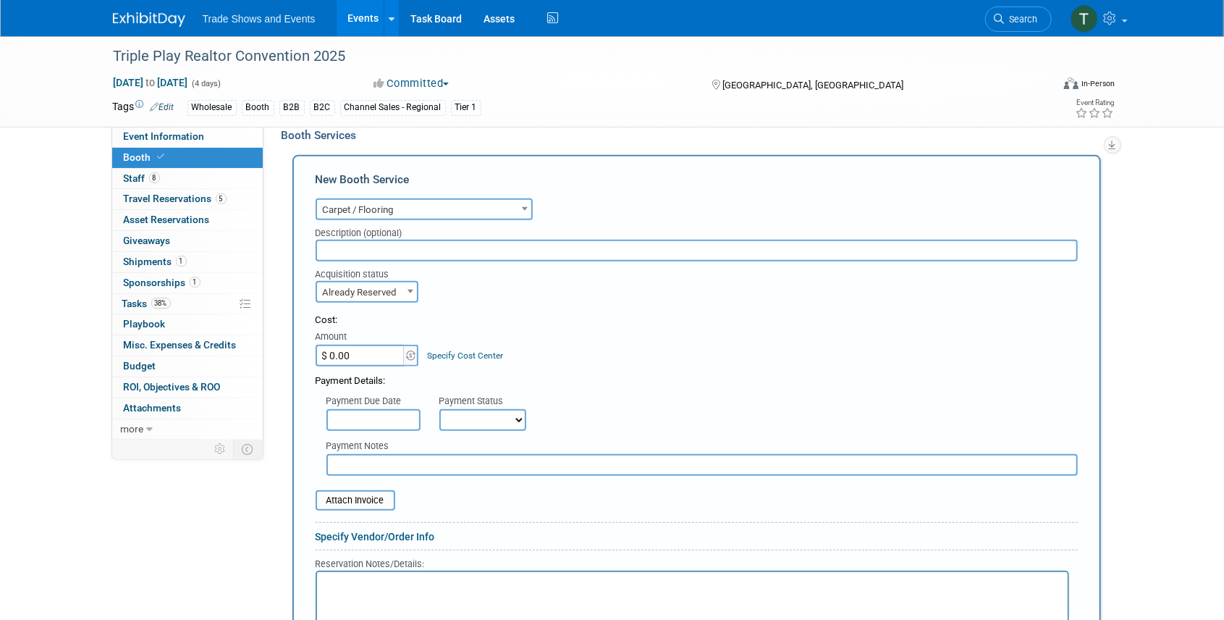
click at [373, 361] on input "$ 0.00" at bounding box center [361, 356] width 91 height 22
type input "$ 567.25"
click at [460, 421] on select "Not Paid Yet Partially Paid Paid in Full" at bounding box center [483, 420] width 87 height 22
select select "1"
click at [440, 409] on select "Not Paid Yet Partially Paid Paid in Full" at bounding box center [483, 420] width 87 height 22
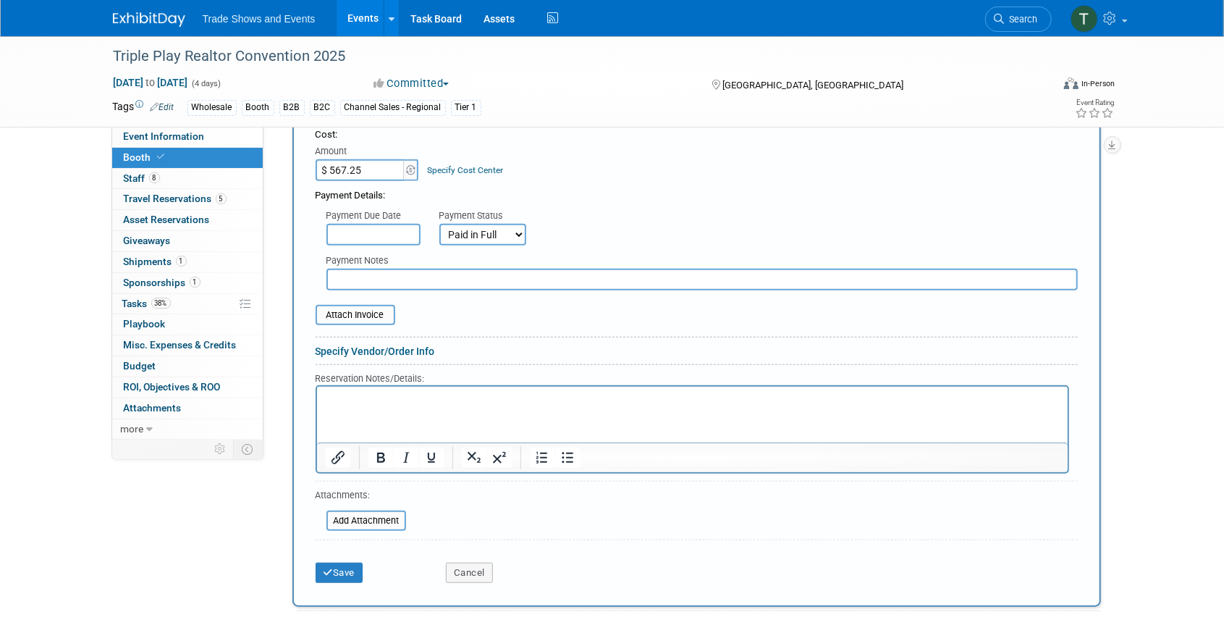
scroll to position [724, 0]
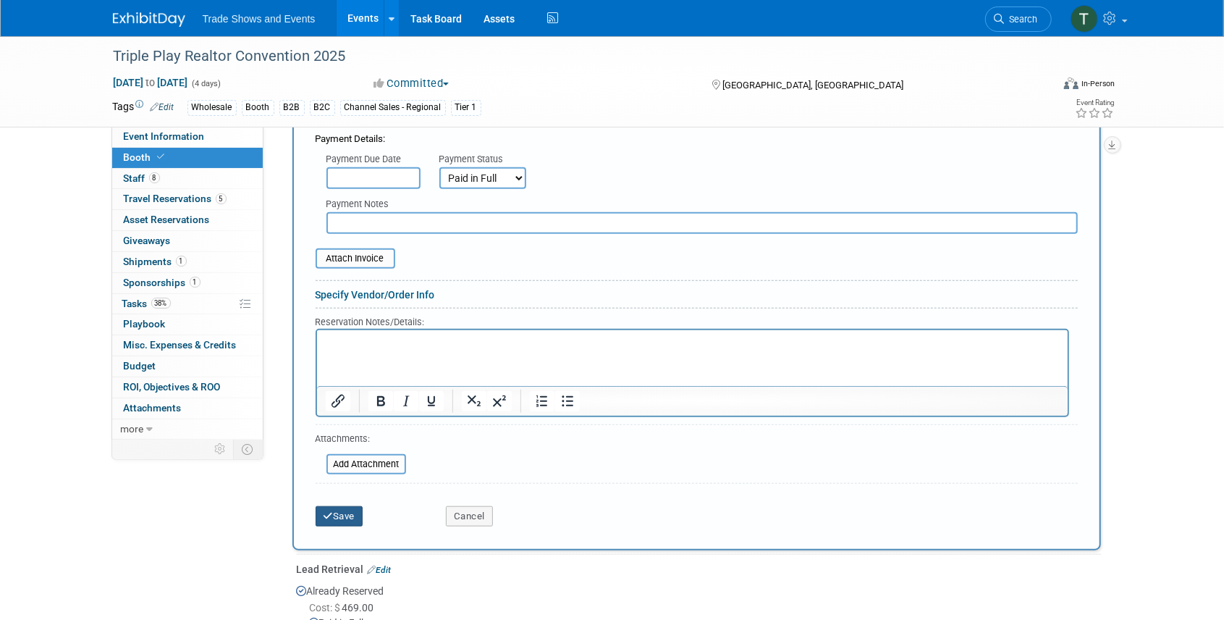
click at [358, 508] on button "Save" at bounding box center [340, 516] width 48 height 20
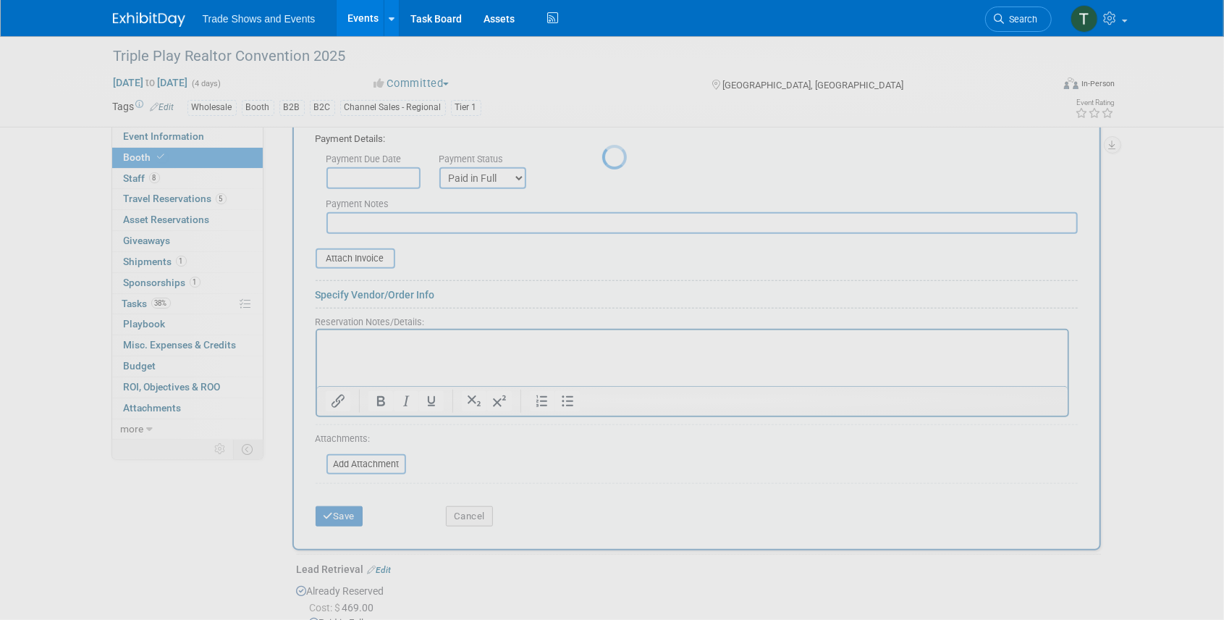
scroll to position [410, 0]
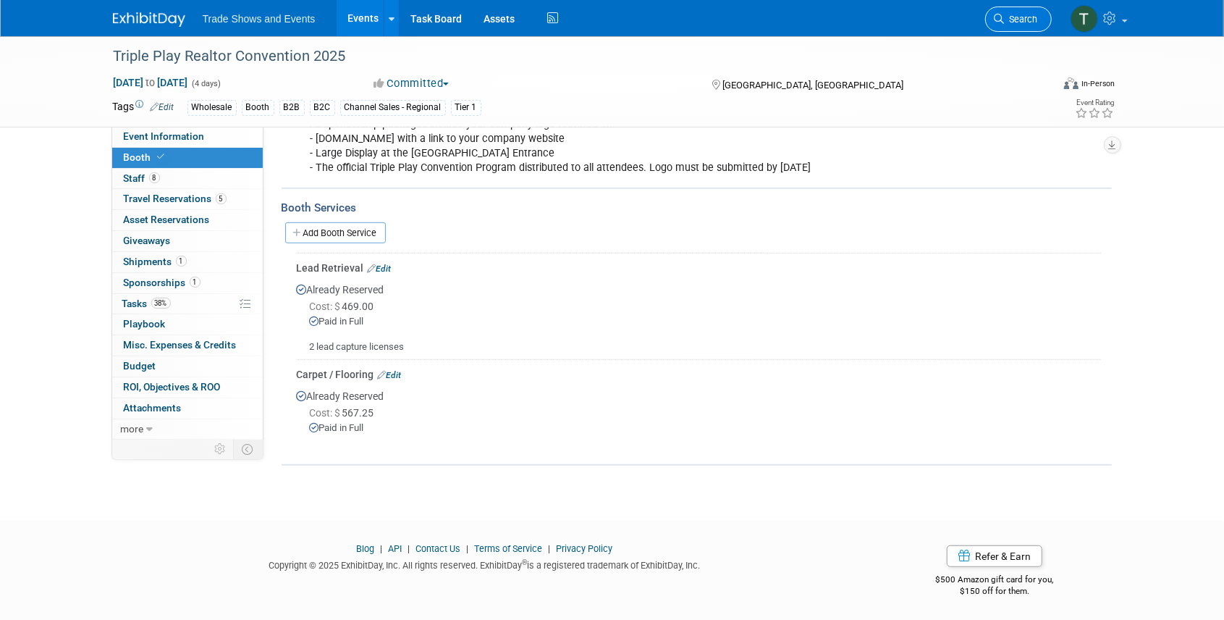
click at [1009, 18] on span "Search" at bounding box center [1021, 19] width 33 height 11
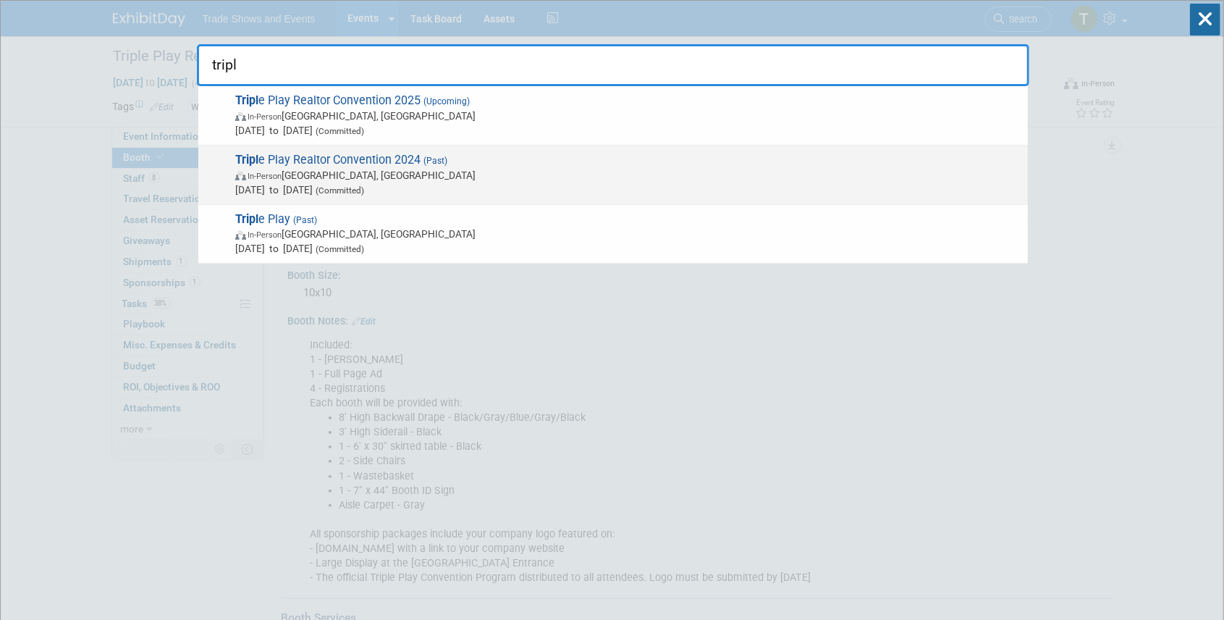
type input "tripl"
click at [373, 154] on span "Tripl e Play Realtor Convention 2024 (Past) In-Person Atlantic City, NJ Dec 9, …" at bounding box center [626, 175] width 790 height 44
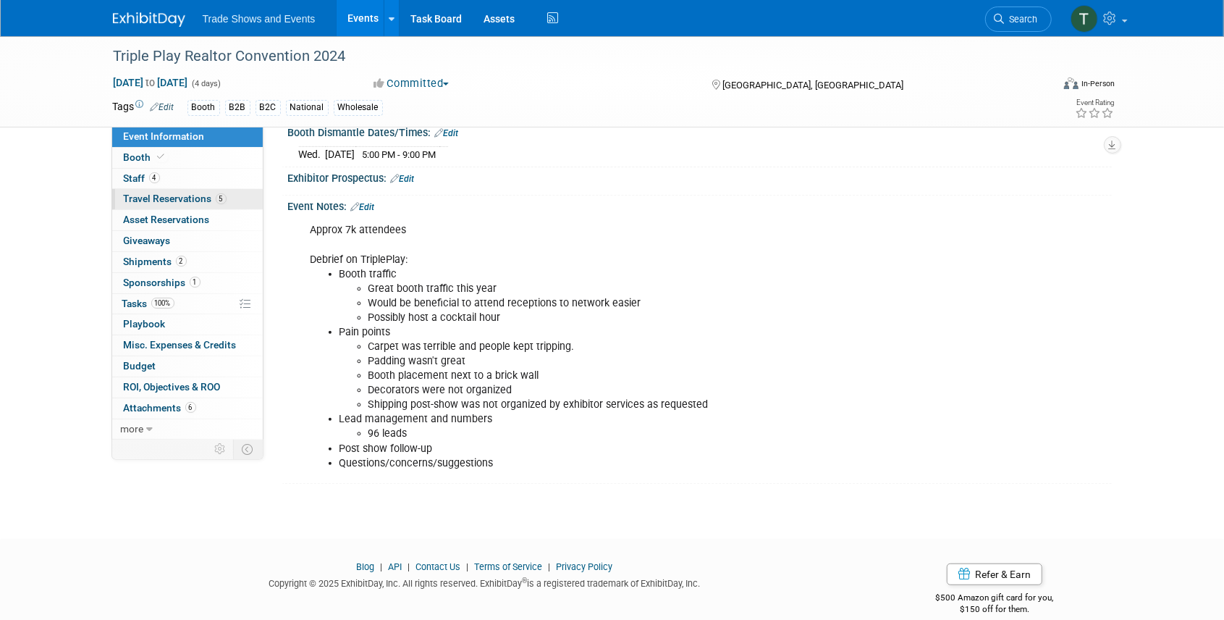
scroll to position [290, 0]
click at [178, 160] on link "Booth" at bounding box center [187, 158] width 151 height 20
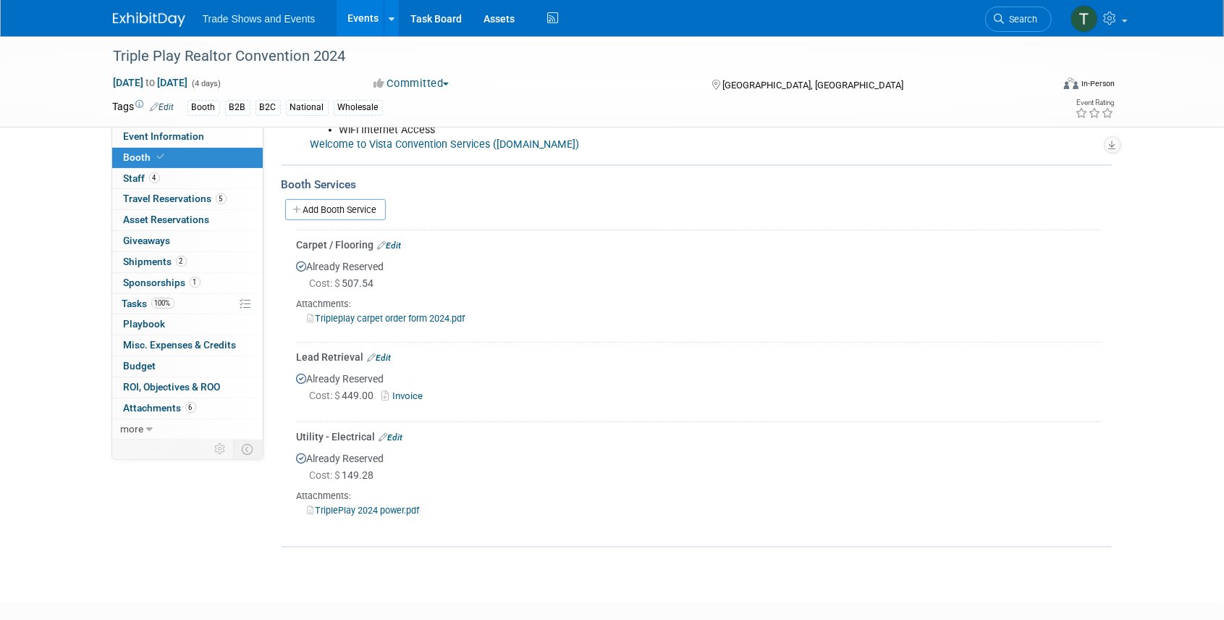
scroll to position [386, 0]
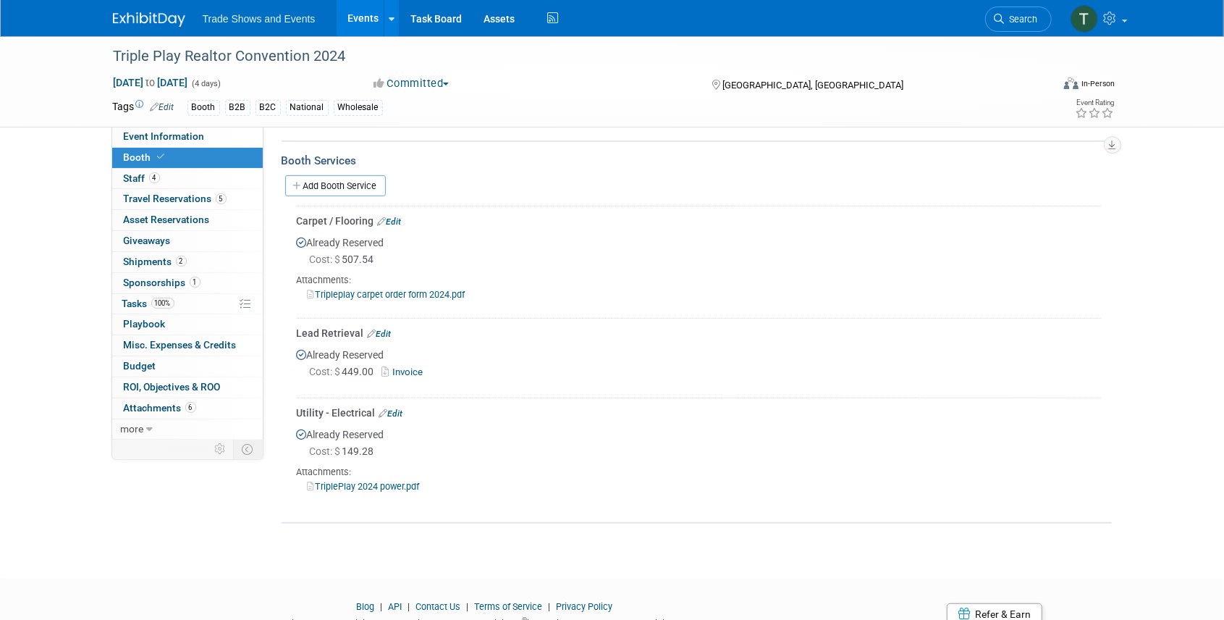
click at [358, 484] on link "TriplePlay 2024 power.pdf" at bounding box center [364, 486] width 112 height 11
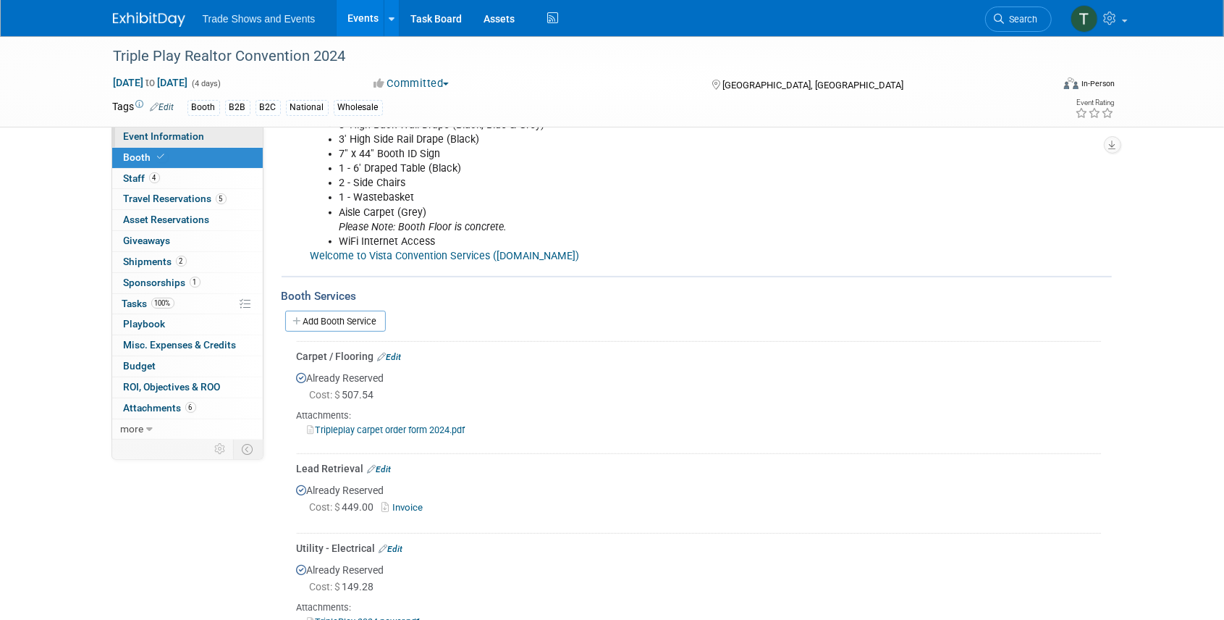
scroll to position [241, 0]
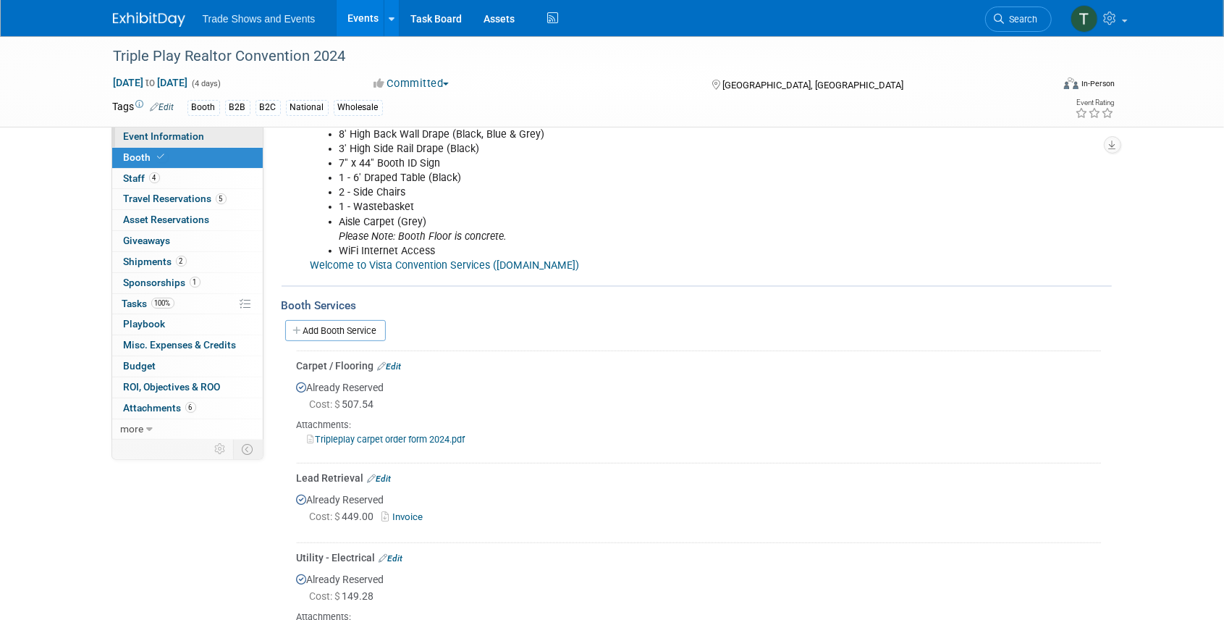
click at [206, 132] on link "Event Information" at bounding box center [187, 137] width 151 height 20
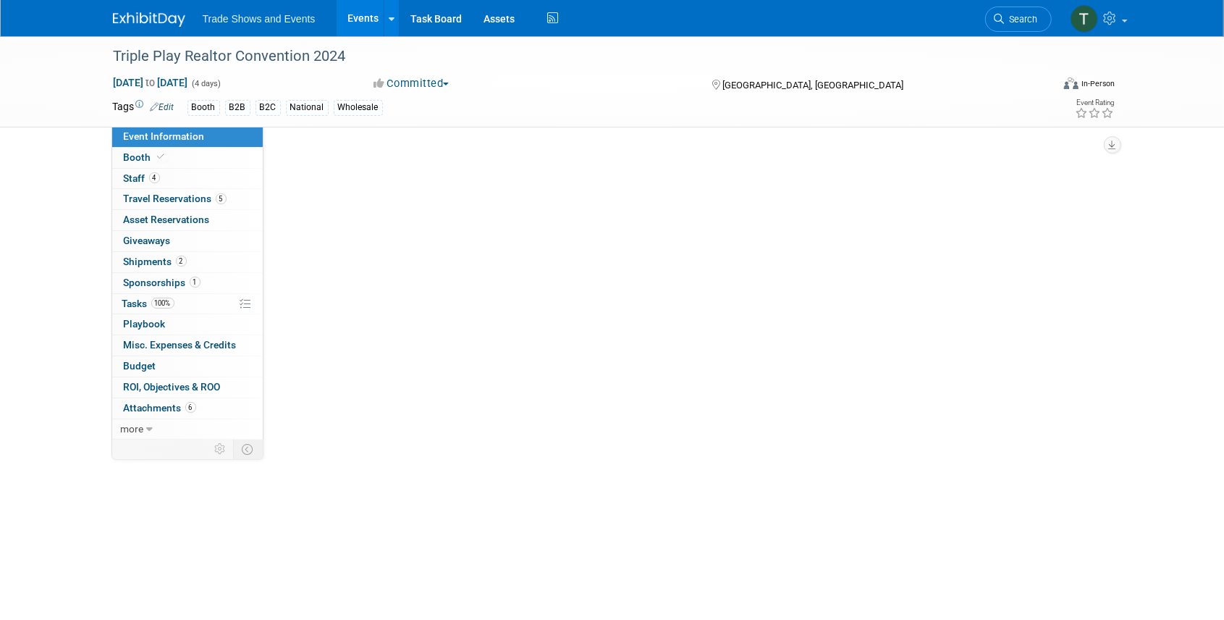
scroll to position [0, 0]
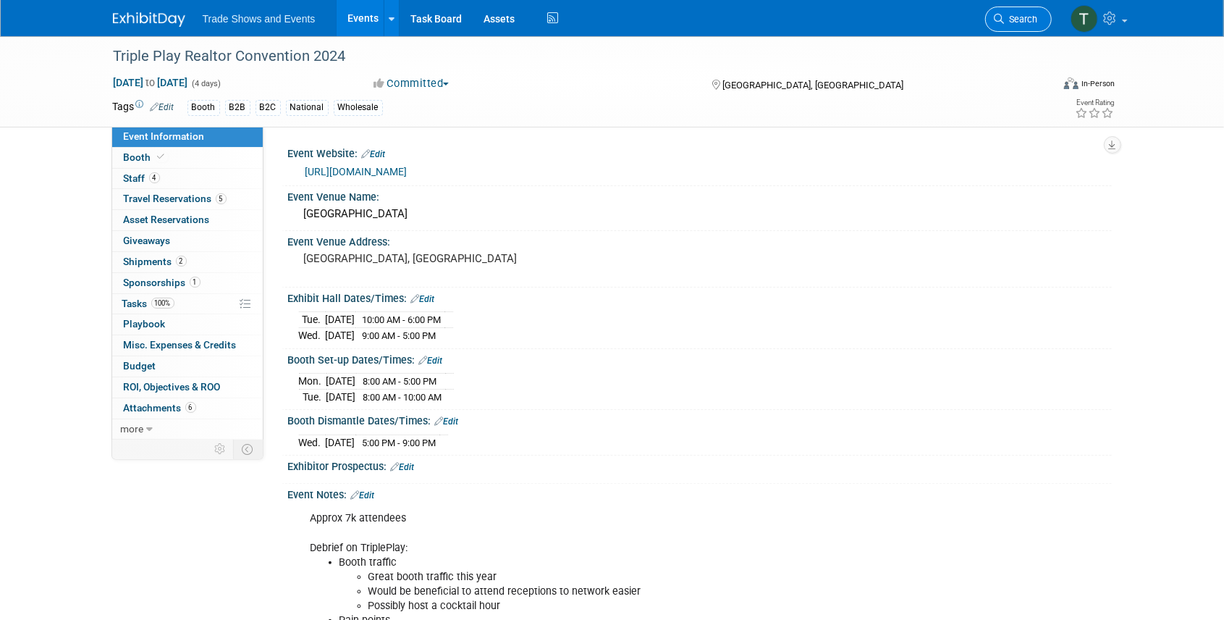
click at [989, 17] on link "Search" at bounding box center [1019, 19] width 67 height 25
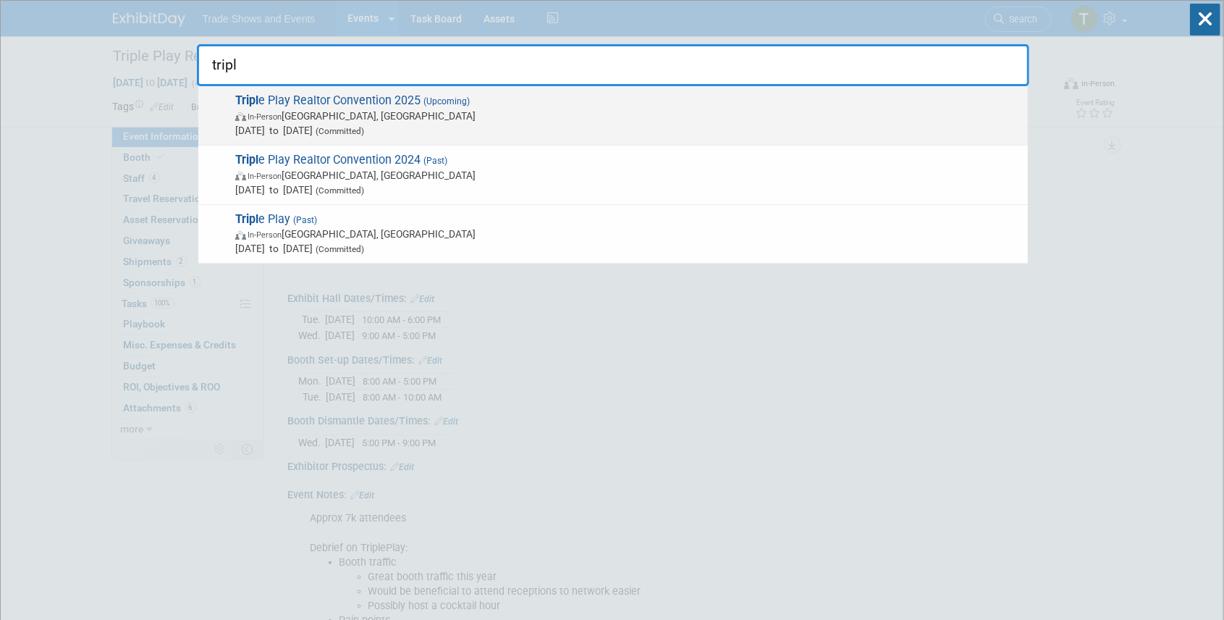
type input "tripl"
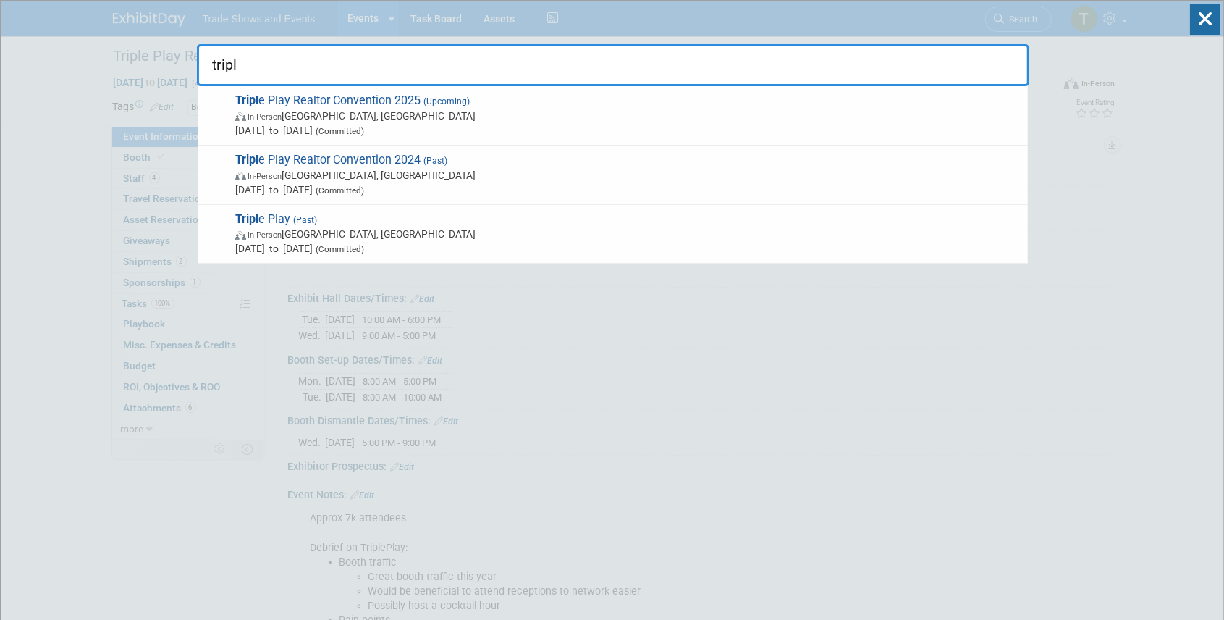
click at [425, 97] on span "(Upcoming)" at bounding box center [445, 101] width 49 height 10
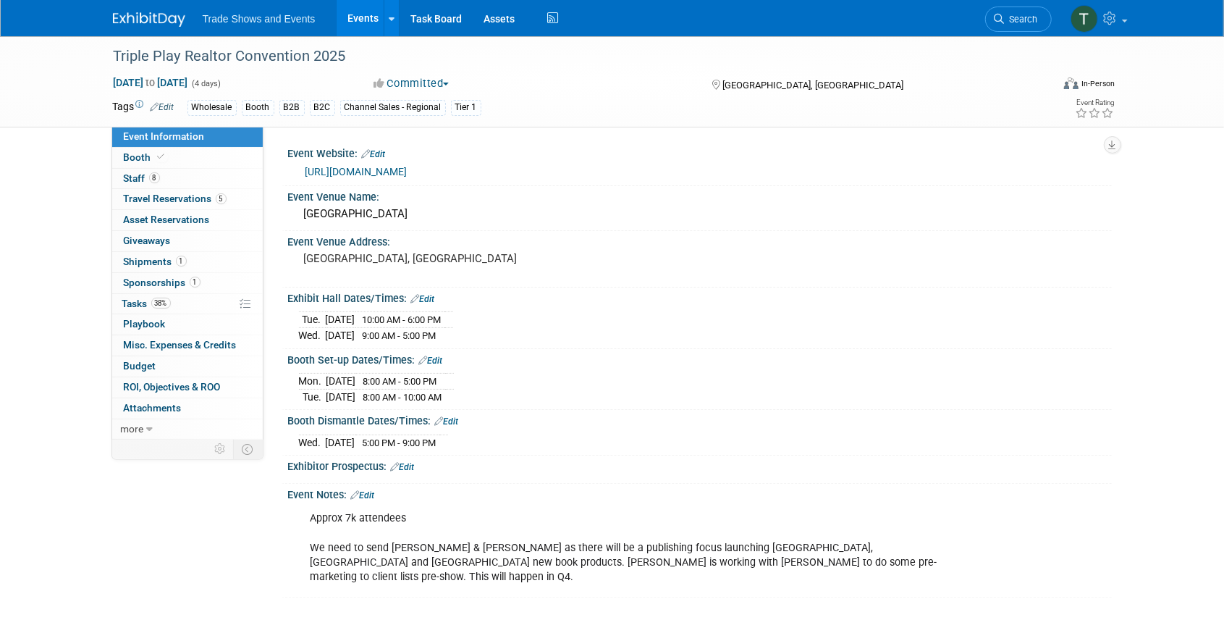
click at [398, 169] on link "[URL][DOMAIN_NAME]" at bounding box center [357, 172] width 102 height 12
